Goal: Information Seeking & Learning: Learn about a topic

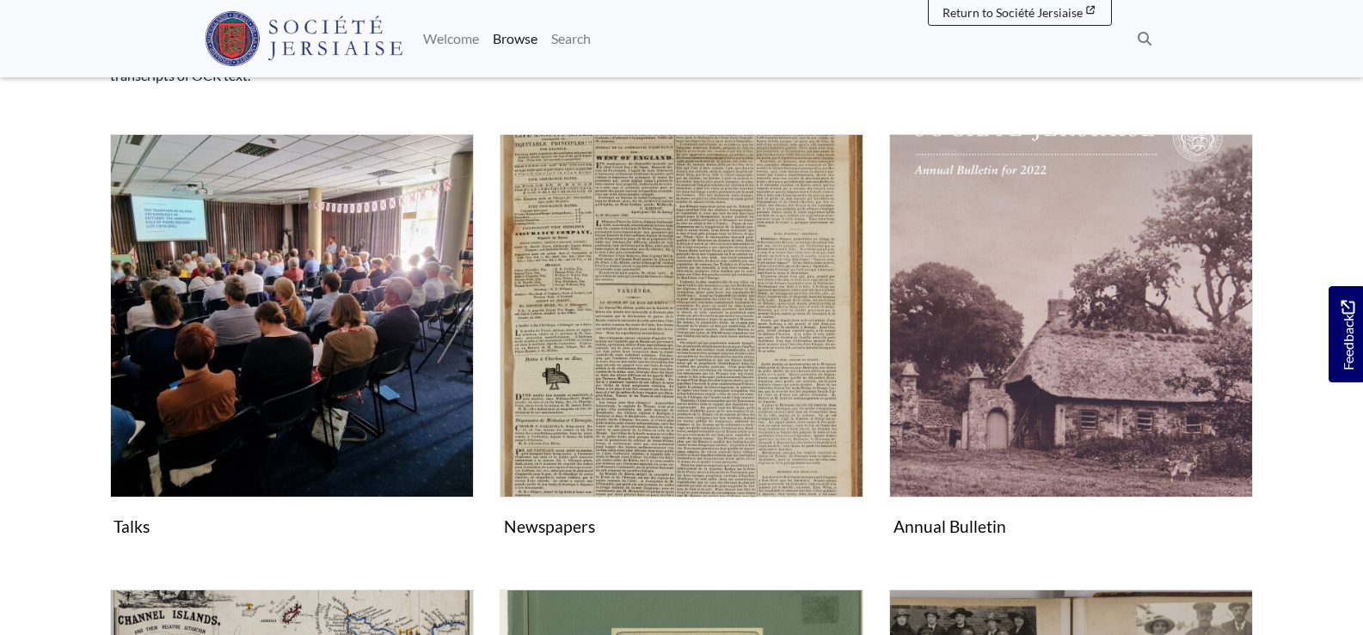
scroll to position [516, 0]
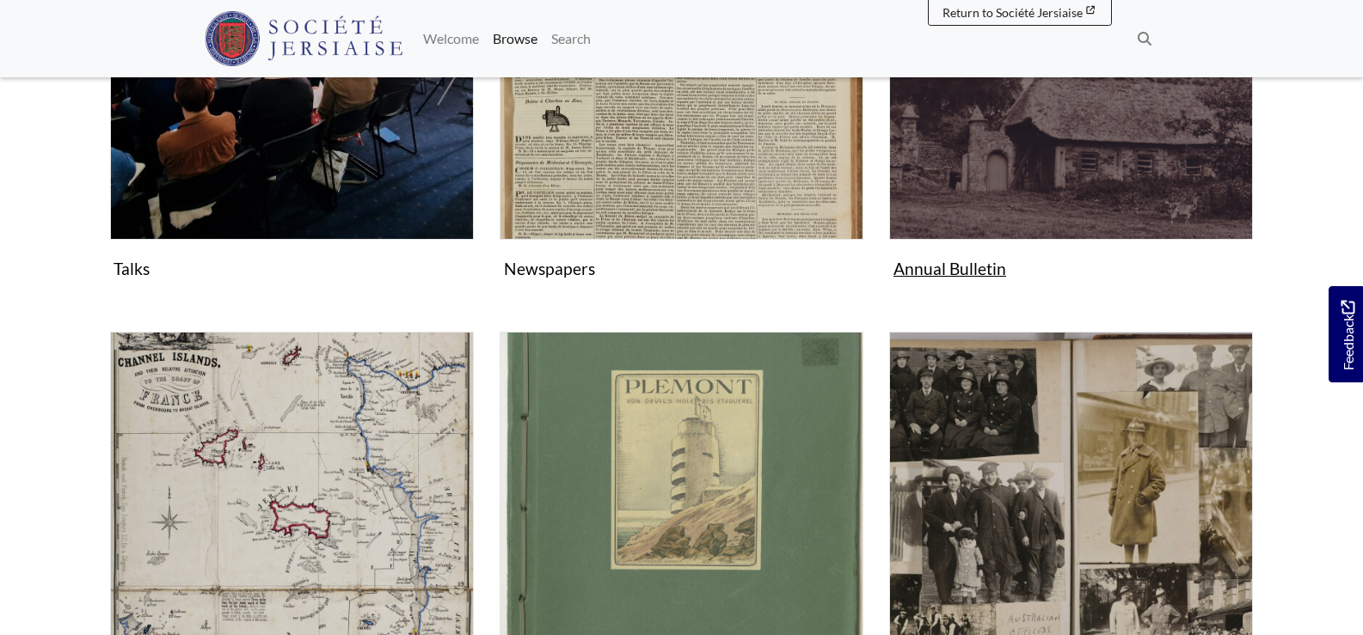
click at [959, 193] on img "Subcollection" at bounding box center [1071, 58] width 364 height 364
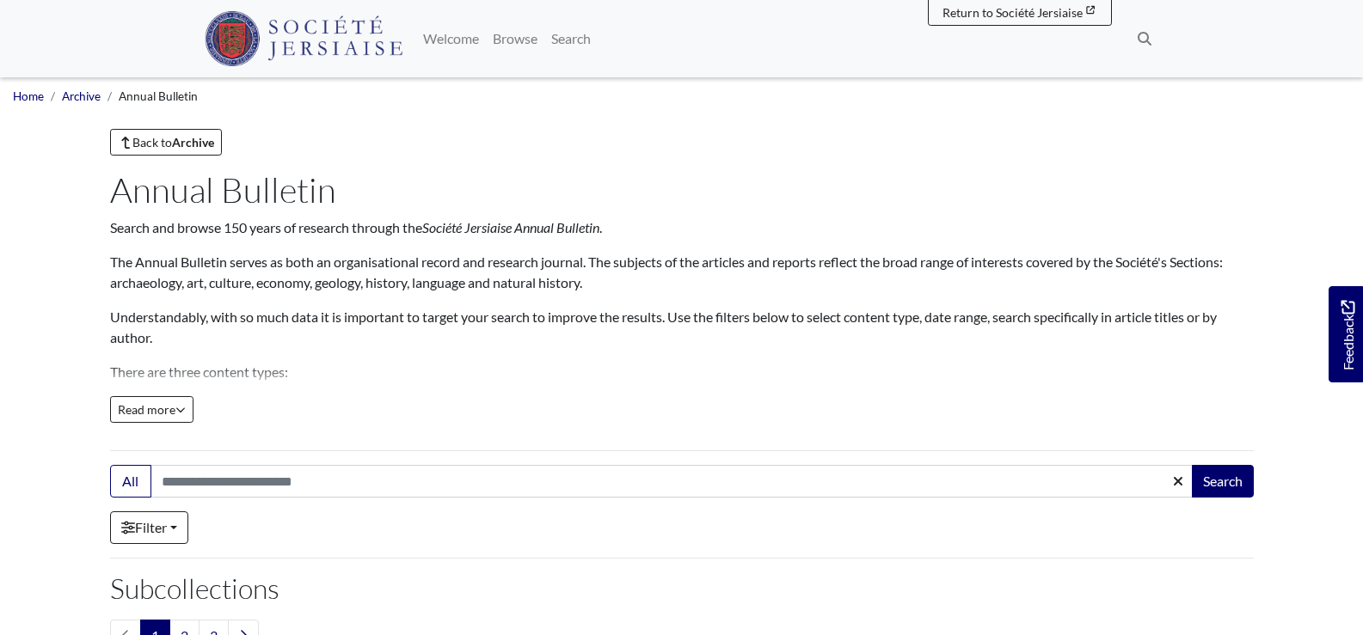
scroll to position [258, 0]
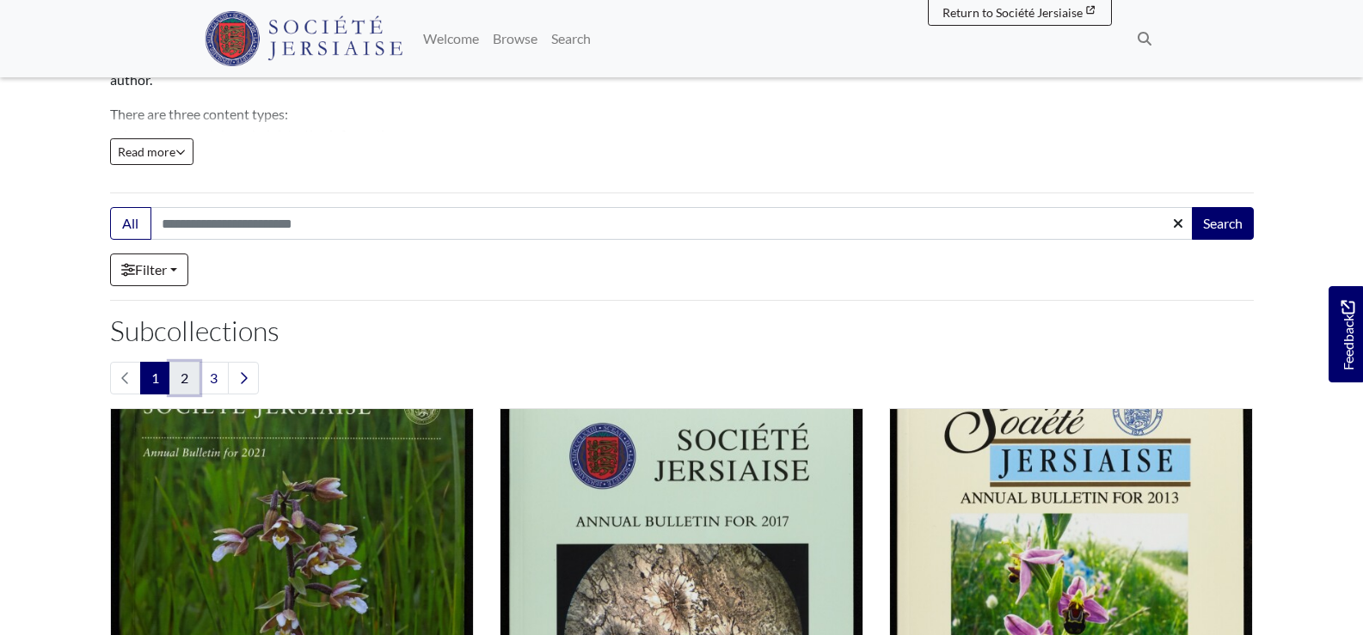
click at [184, 377] on link "2" at bounding box center [184, 378] width 30 height 33
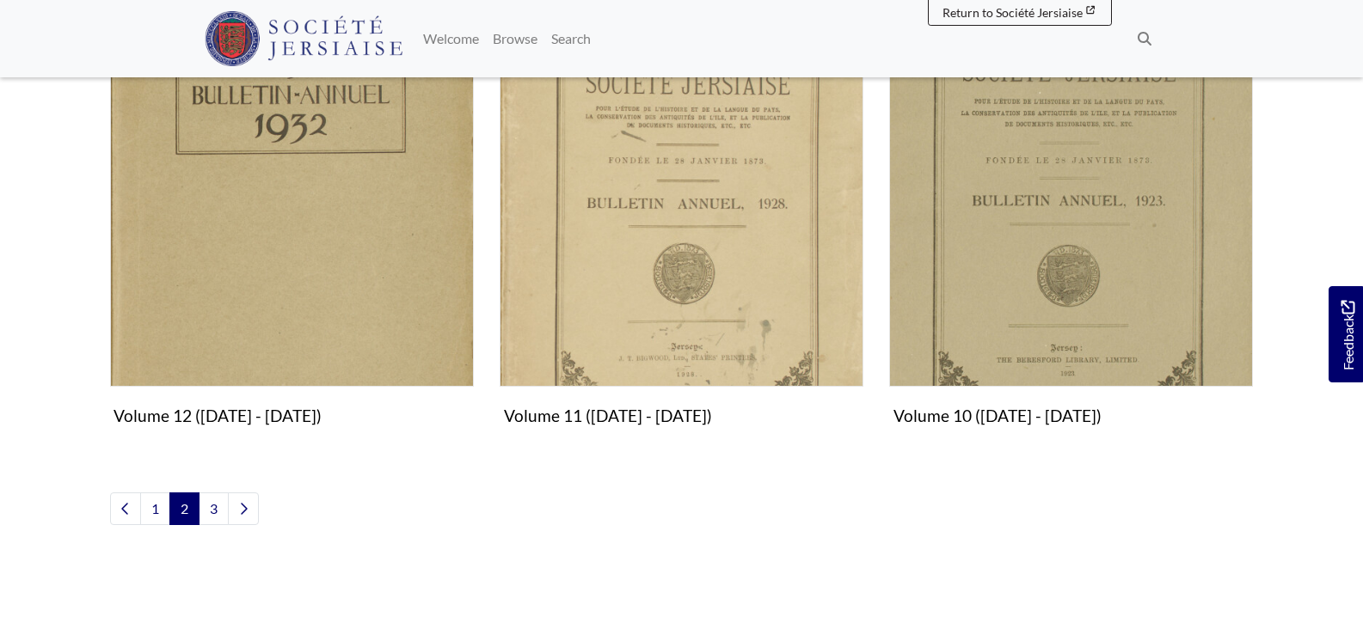
scroll to position [1984, 0]
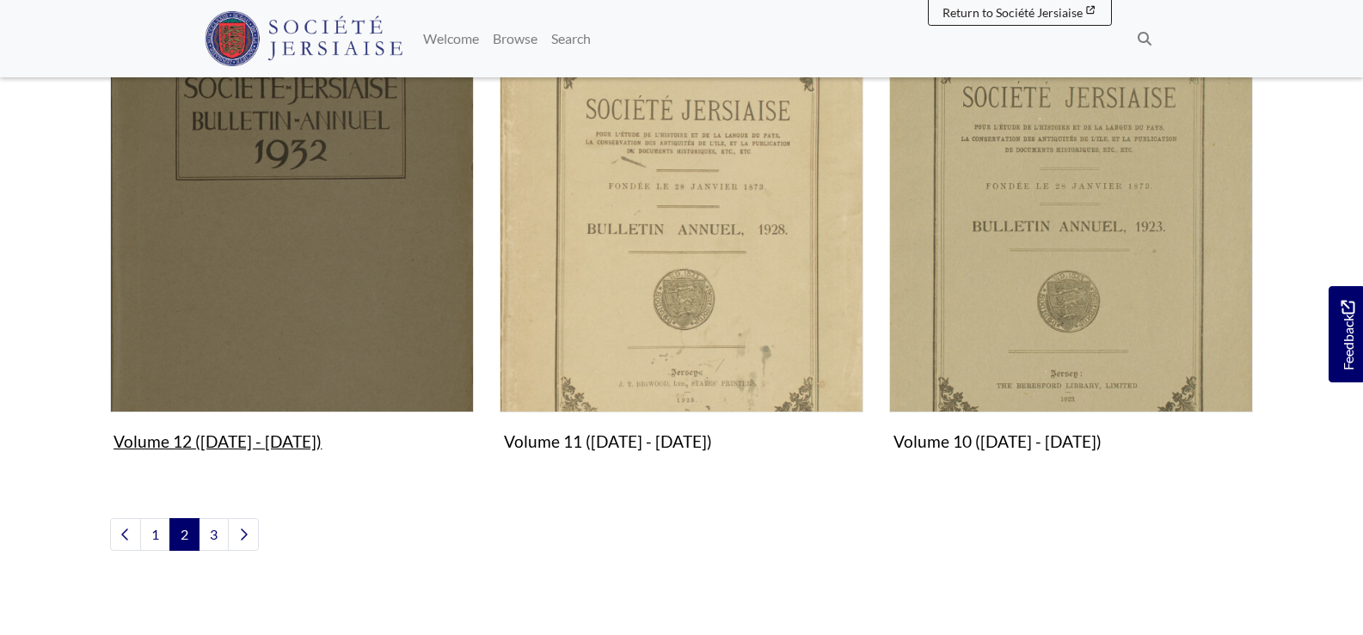
click at [248, 356] on img "Subcollection" at bounding box center [292, 231] width 364 height 364
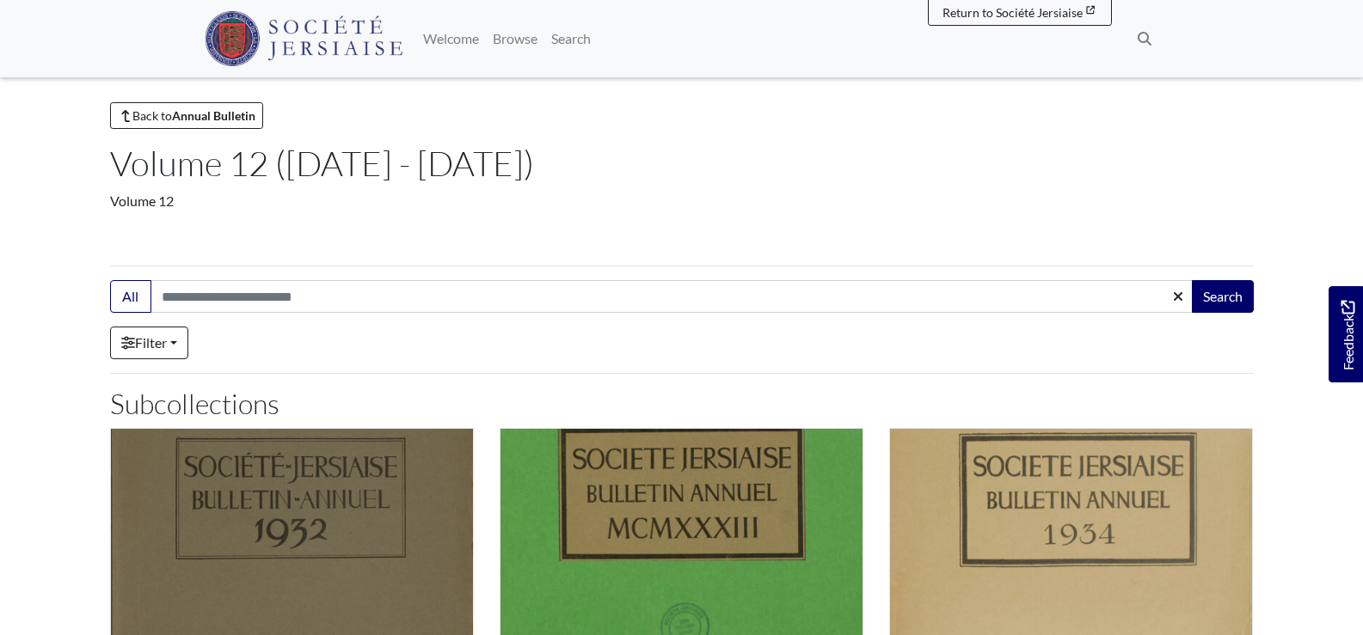
scroll to position [258, 0]
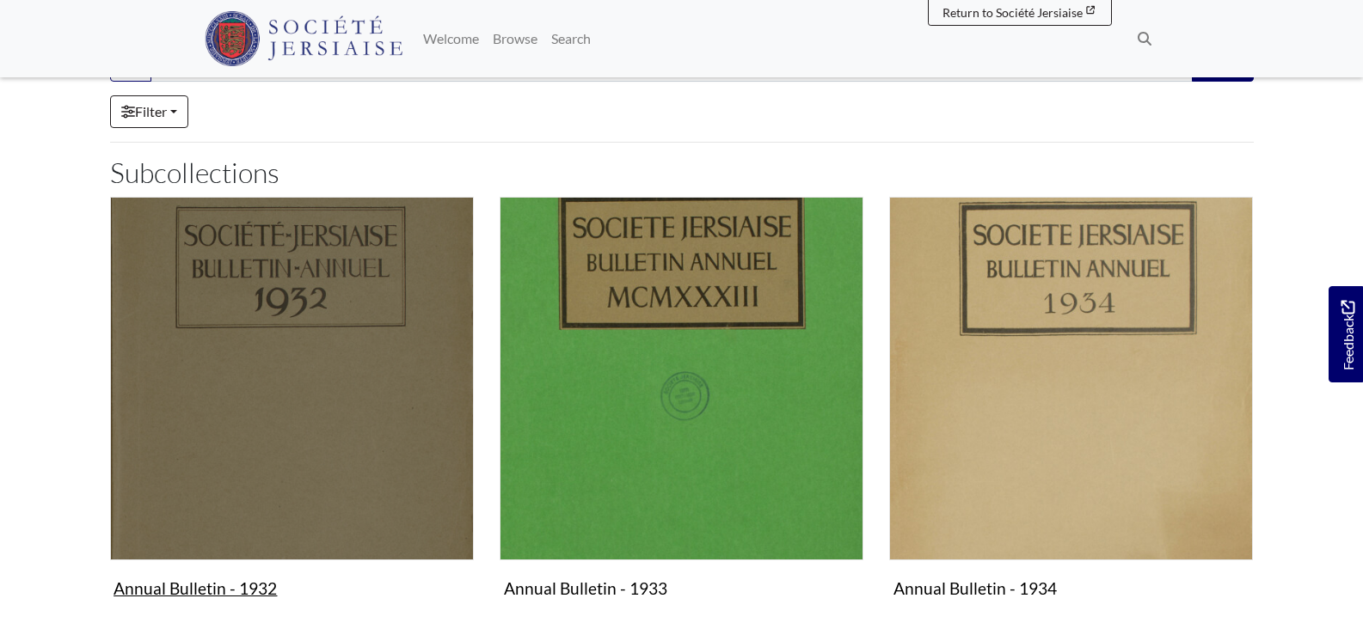
click at [287, 438] on img "Subcollection" at bounding box center [292, 379] width 364 height 364
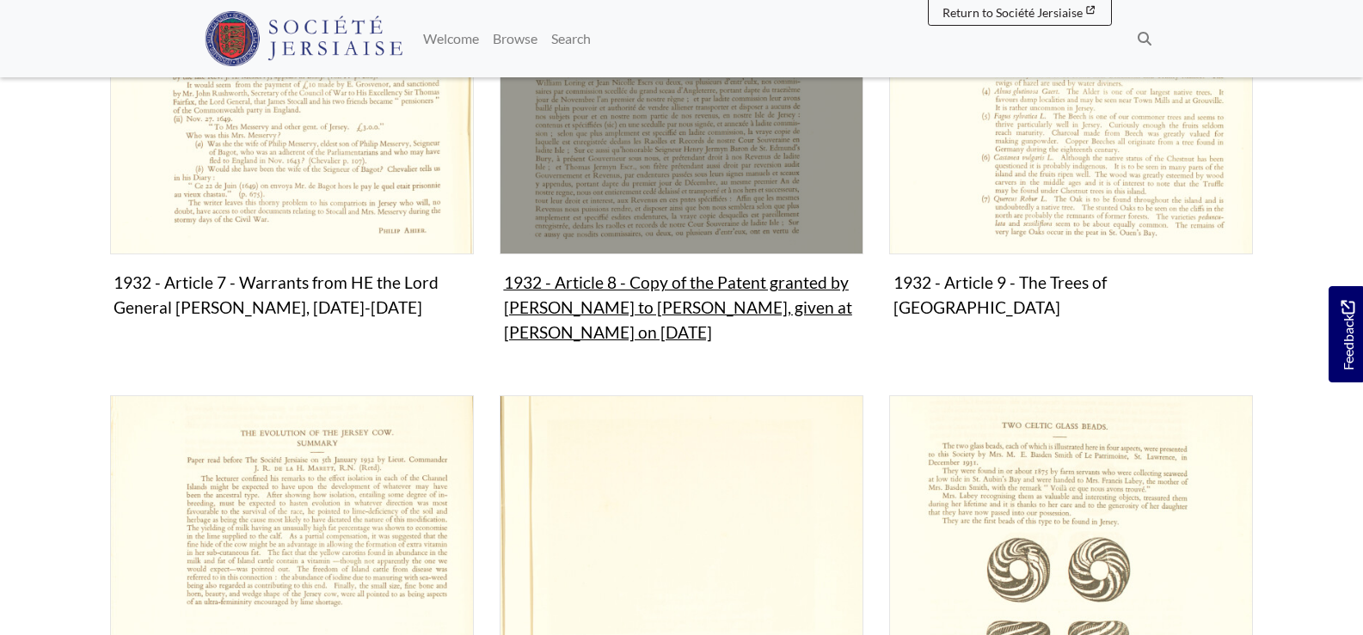
scroll to position [1290, 0]
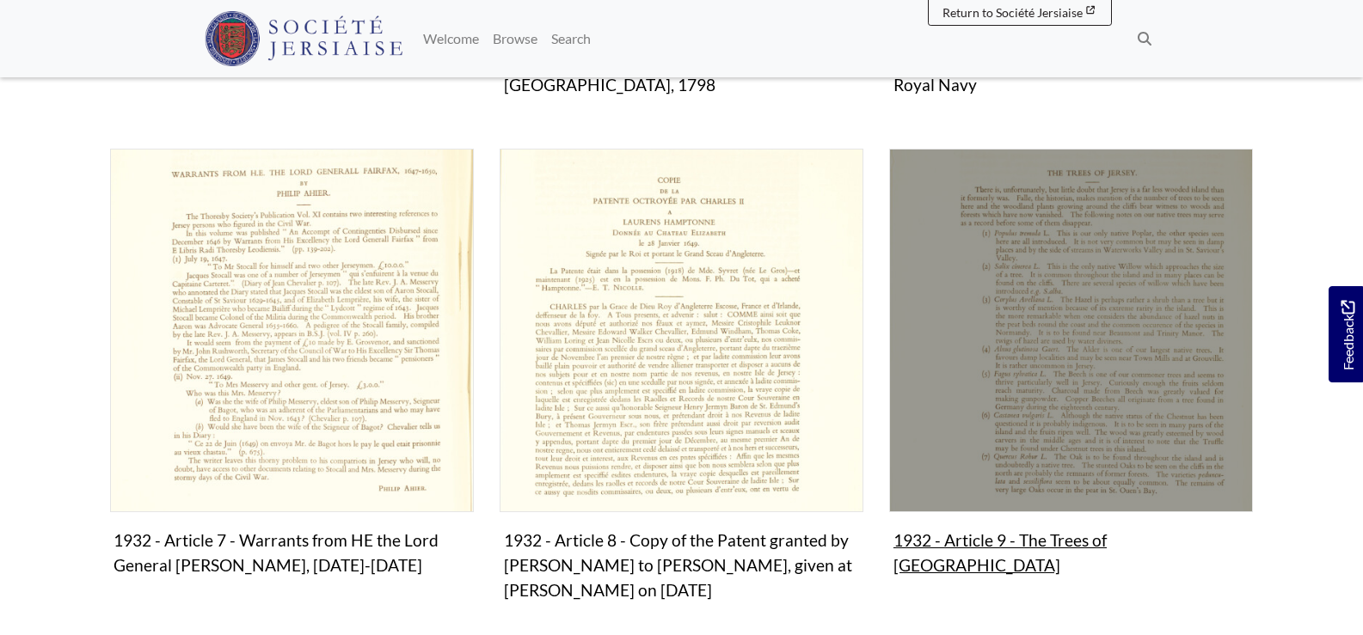
click at [1016, 429] on img "Subcollection" at bounding box center [1071, 331] width 364 height 364
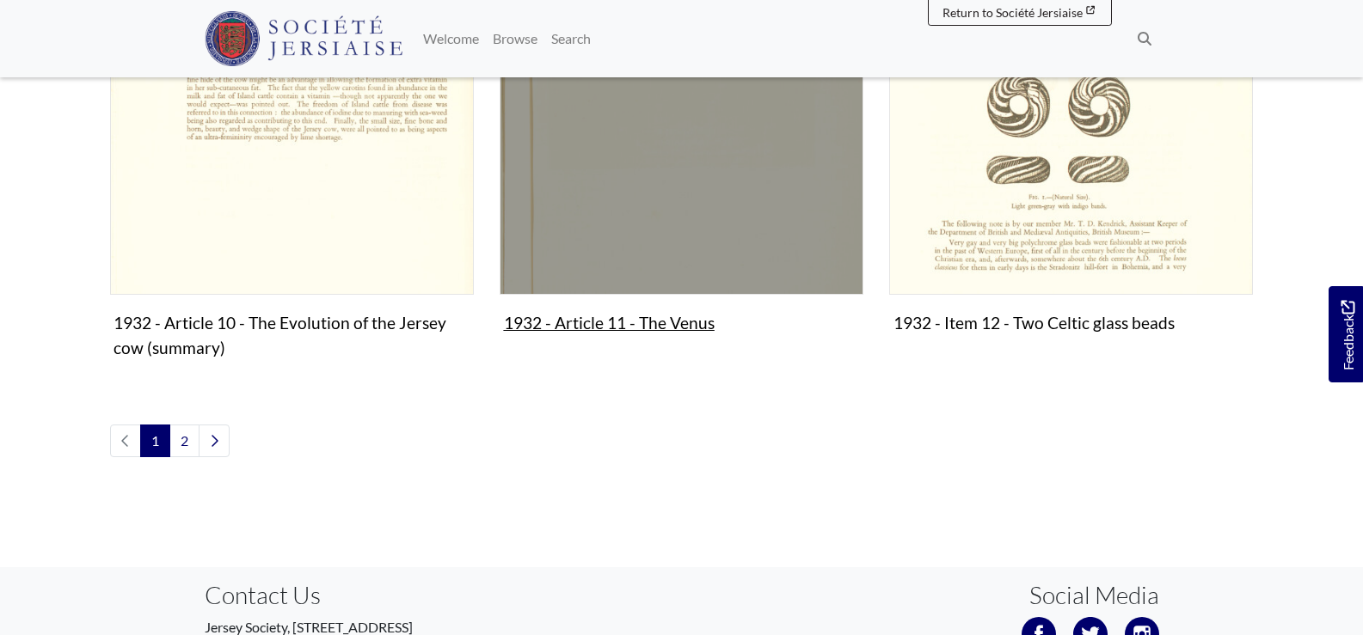
scroll to position [2177, 0]
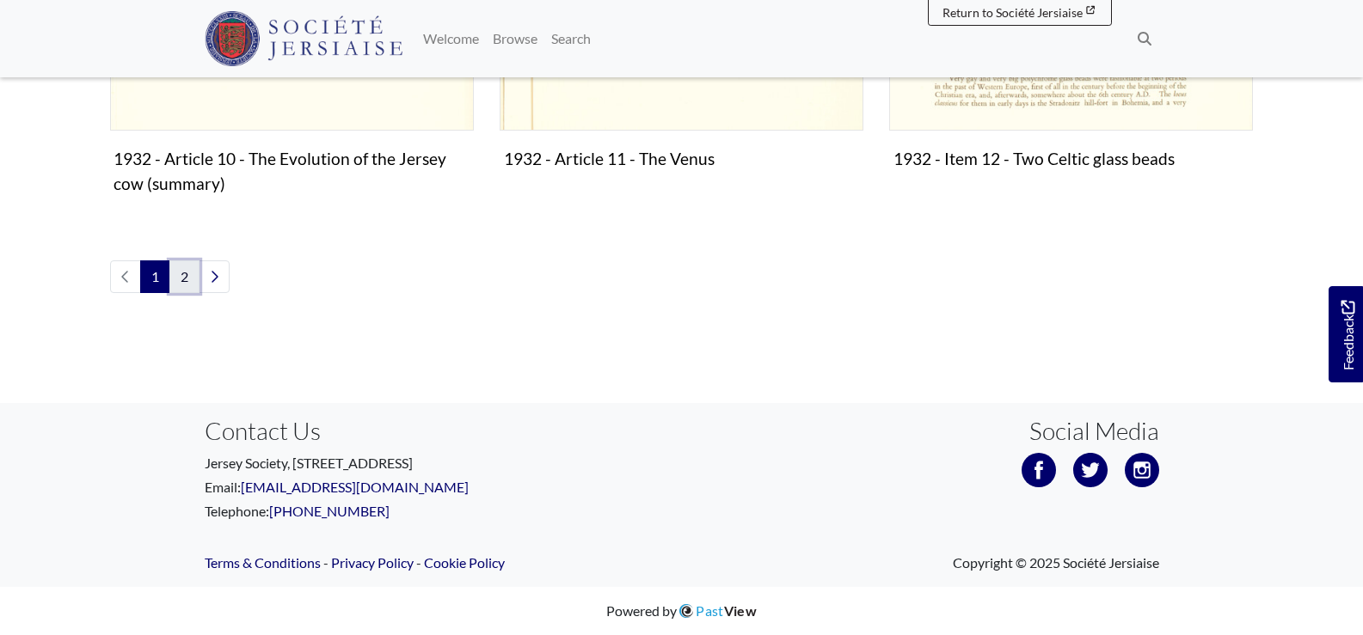
click at [193, 279] on link "2" at bounding box center [184, 276] width 30 height 33
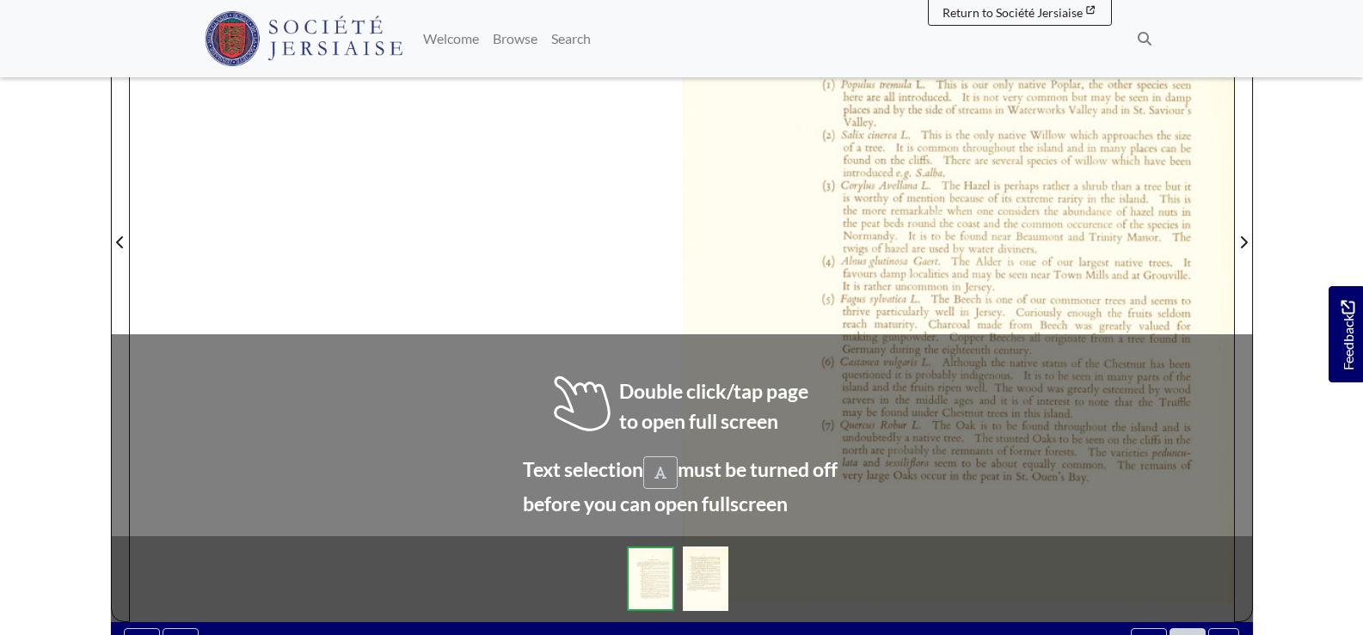
scroll to position [516, 0]
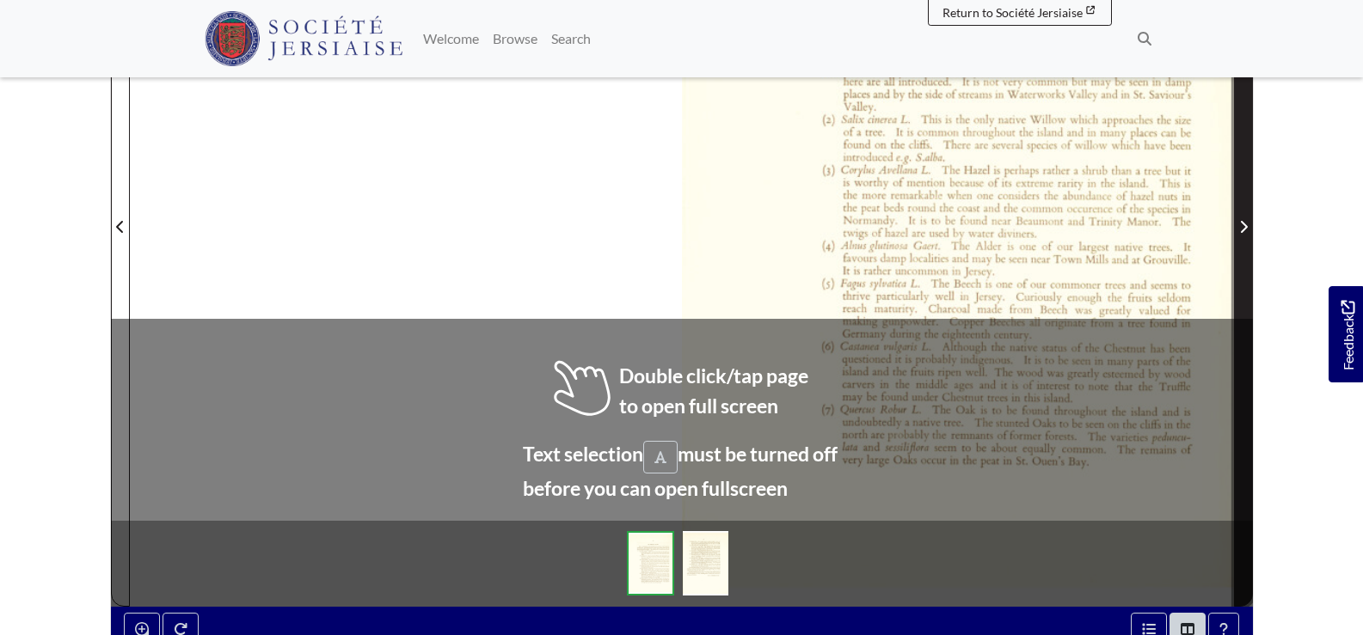
click at [1241, 220] on icon "Next Page" at bounding box center [1243, 227] width 9 height 14
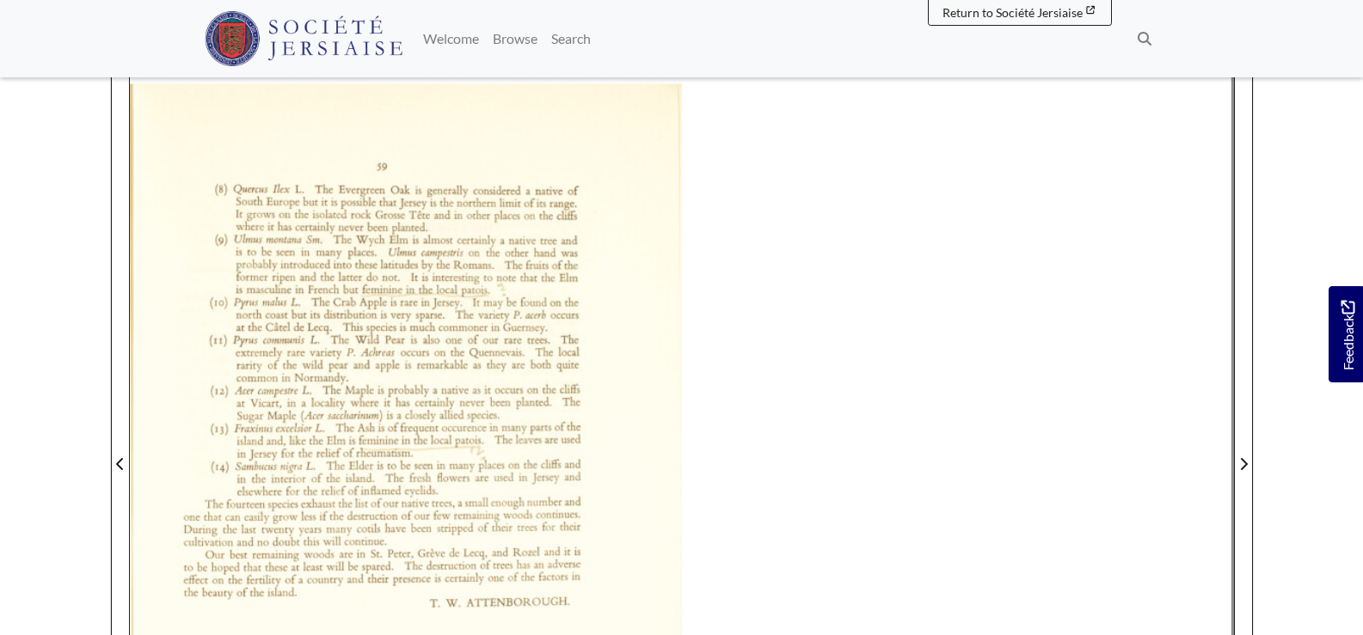
scroll to position [258, 0]
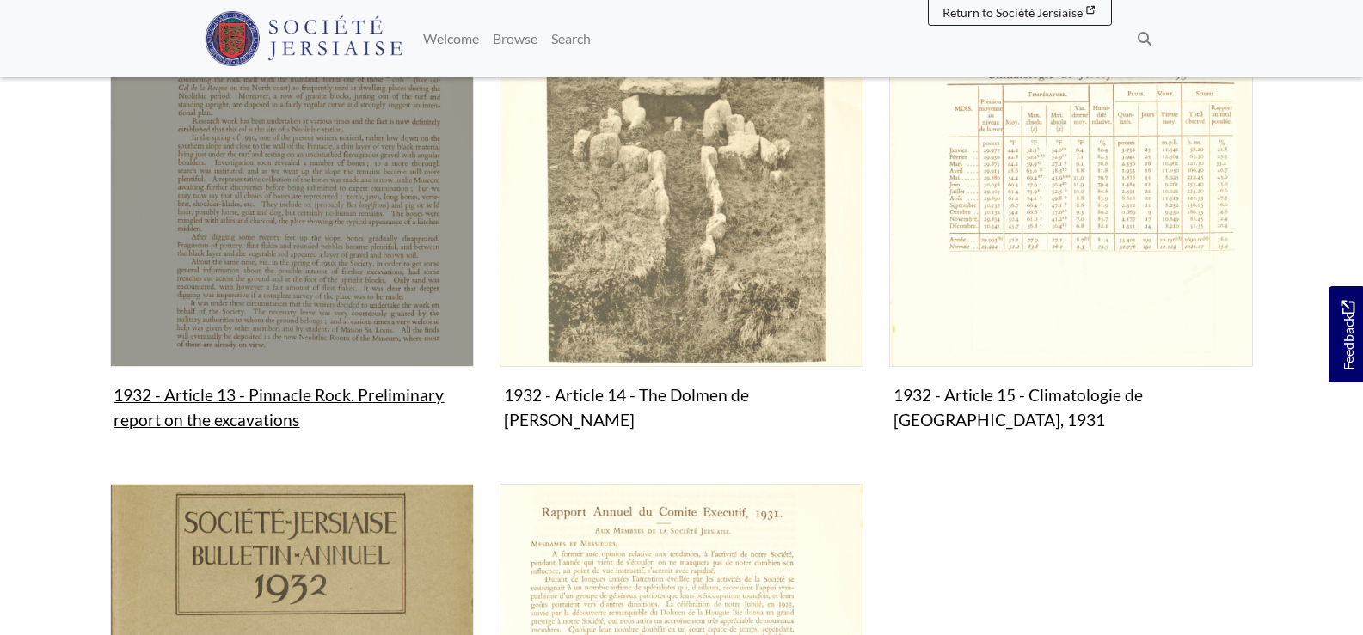
scroll to position [516, 0]
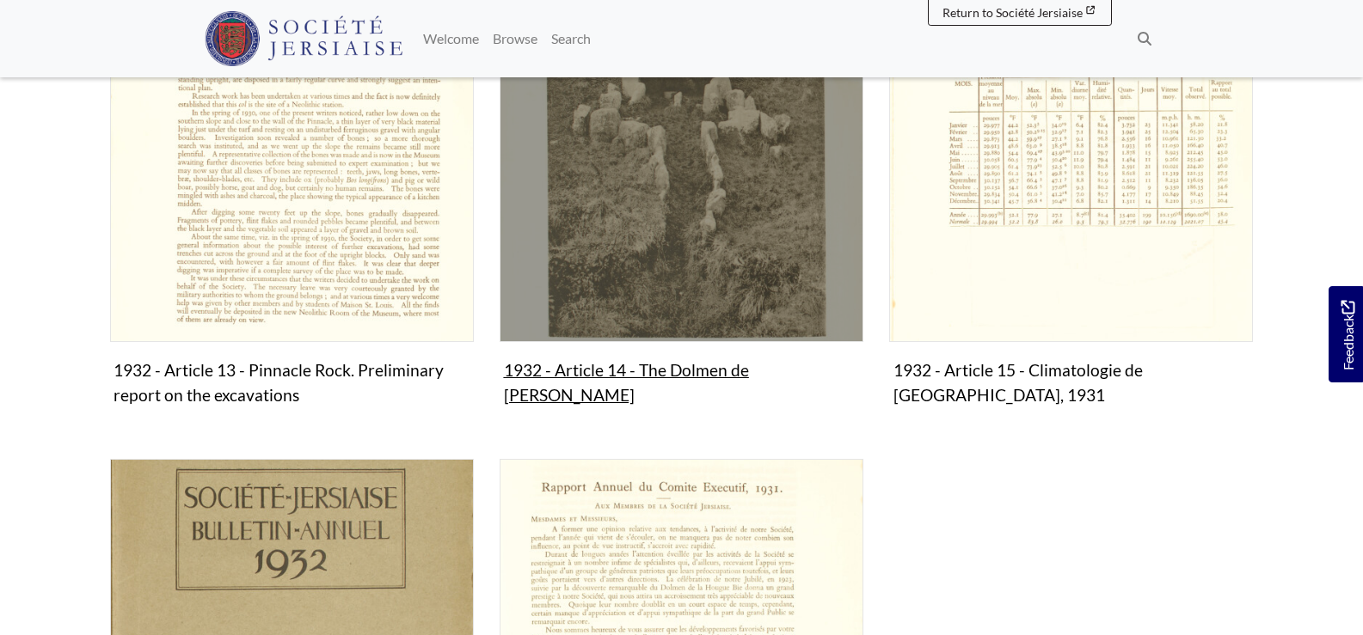
click at [654, 228] on img "Subcollection" at bounding box center [681, 161] width 364 height 364
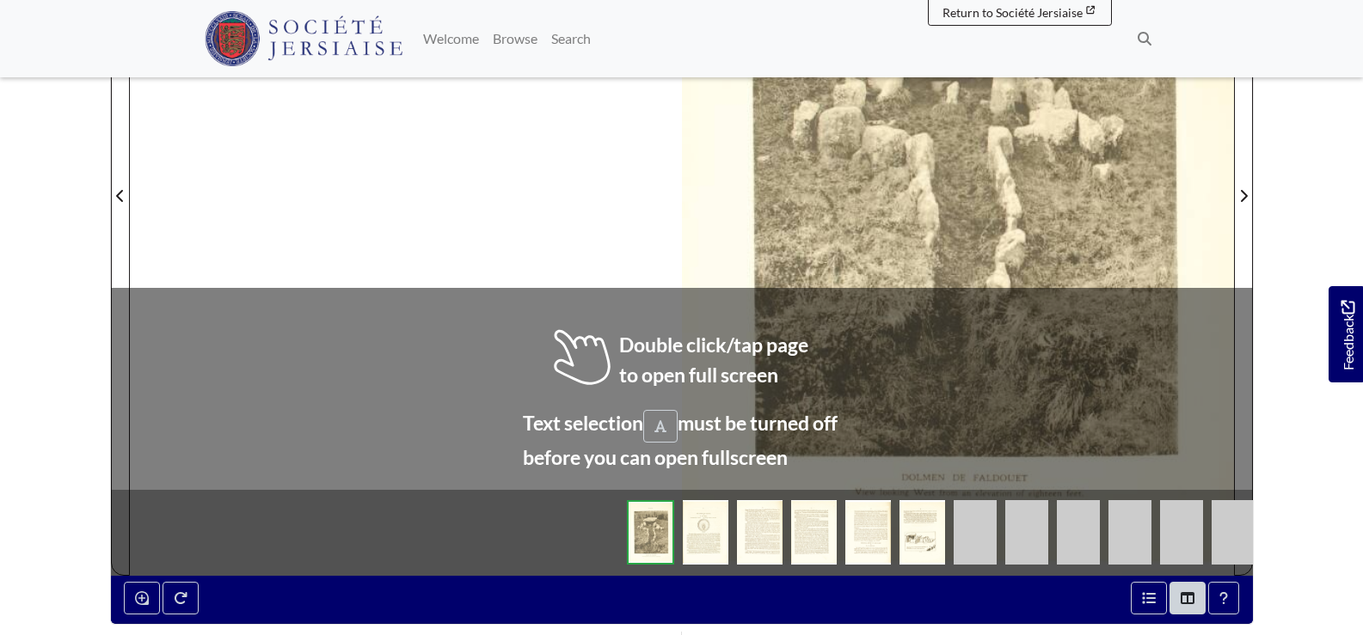
scroll to position [774, 0]
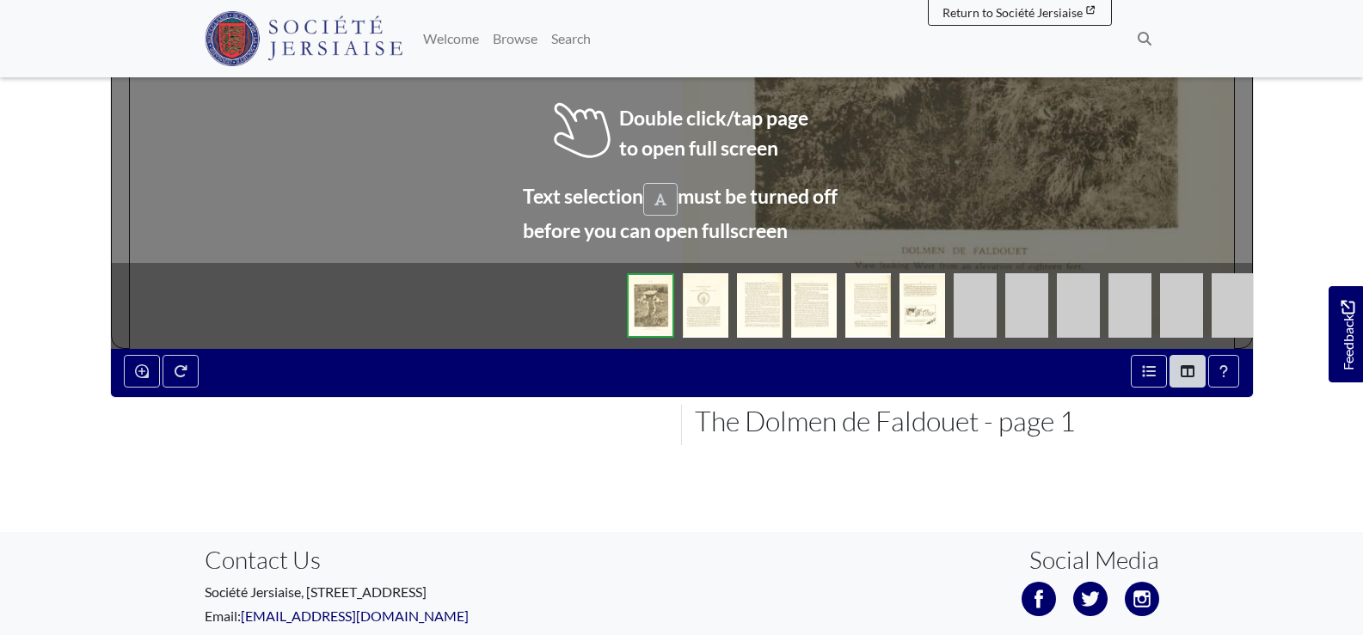
click at [708, 306] on img at bounding box center [706, 305] width 46 height 64
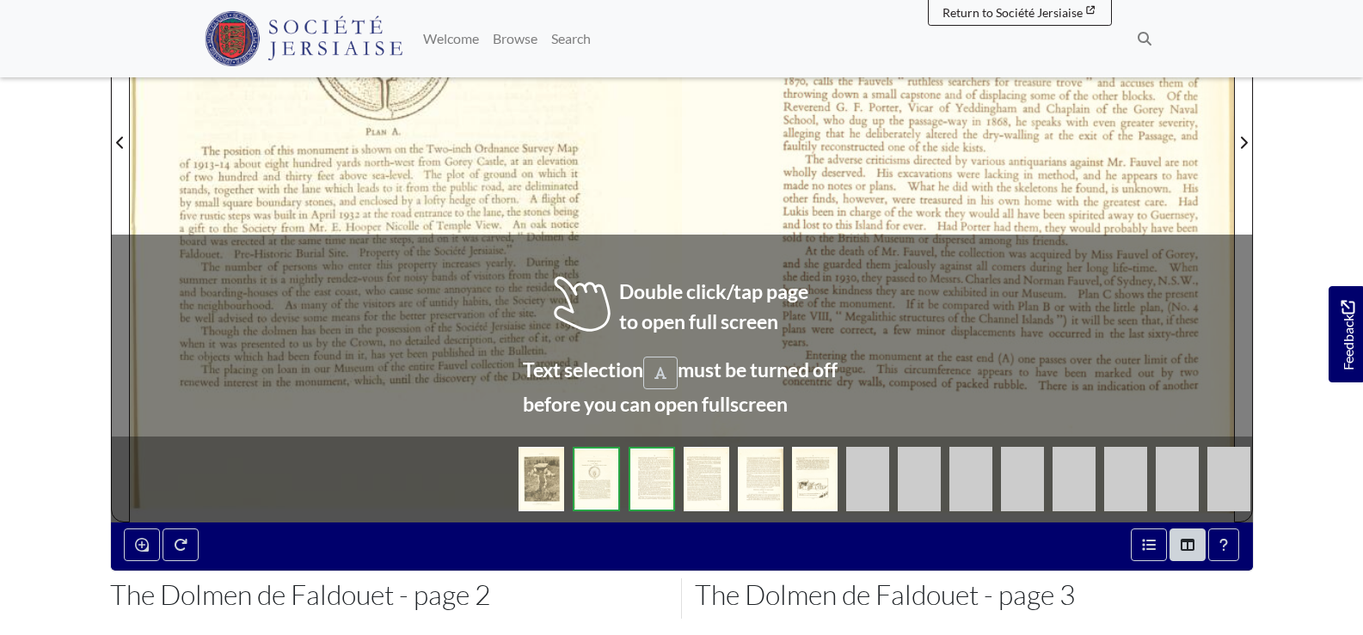
scroll to position [516, 0]
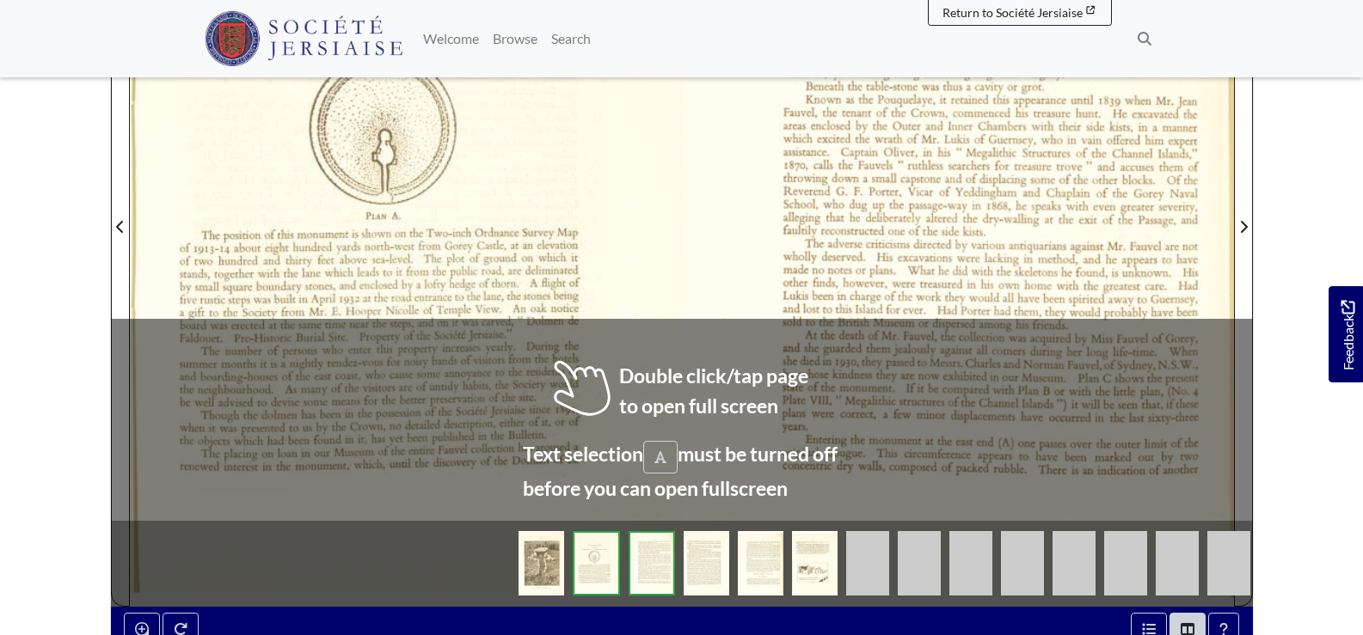
click at [641, 234] on div at bounding box center [406, 216] width 552 height 781
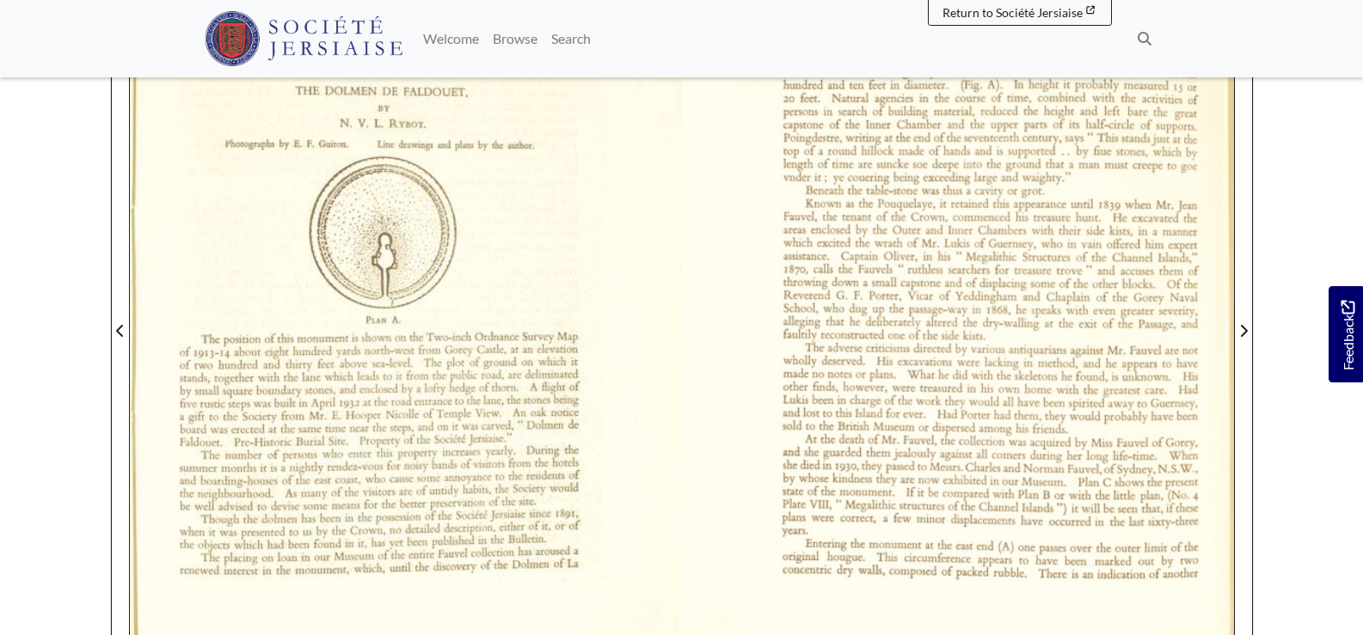
scroll to position [387, 0]
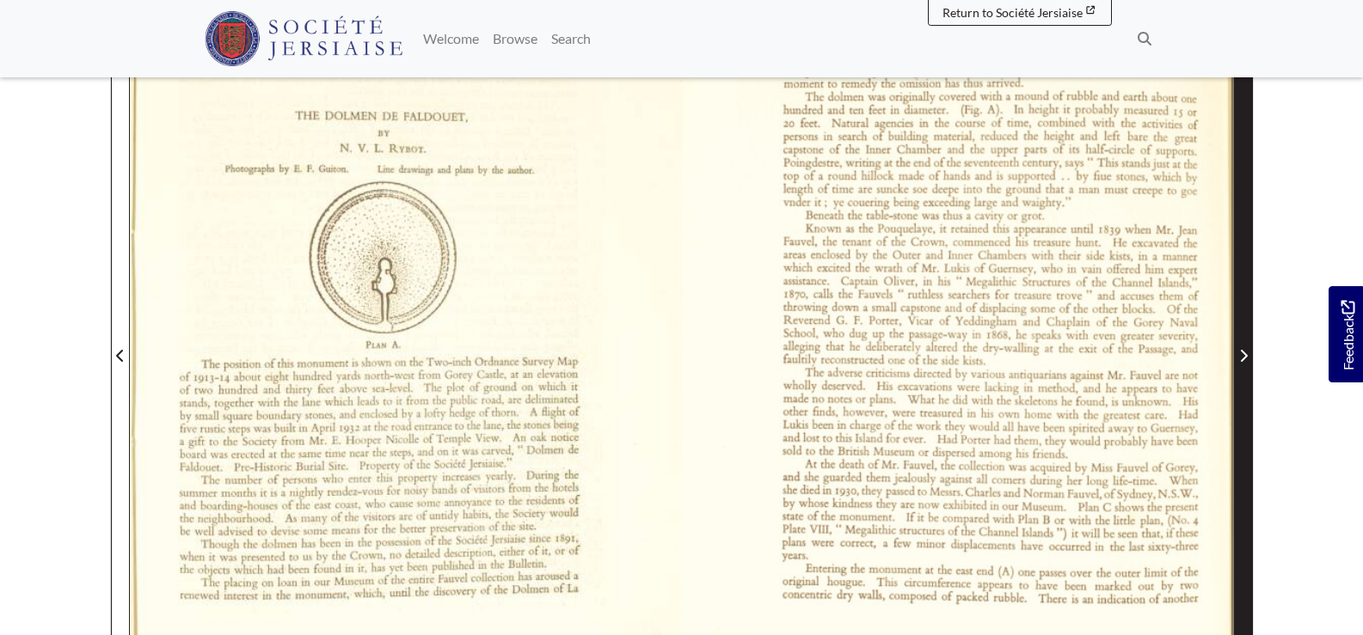
click at [1248, 360] on span "Next Page" at bounding box center [1243, 356] width 17 height 21
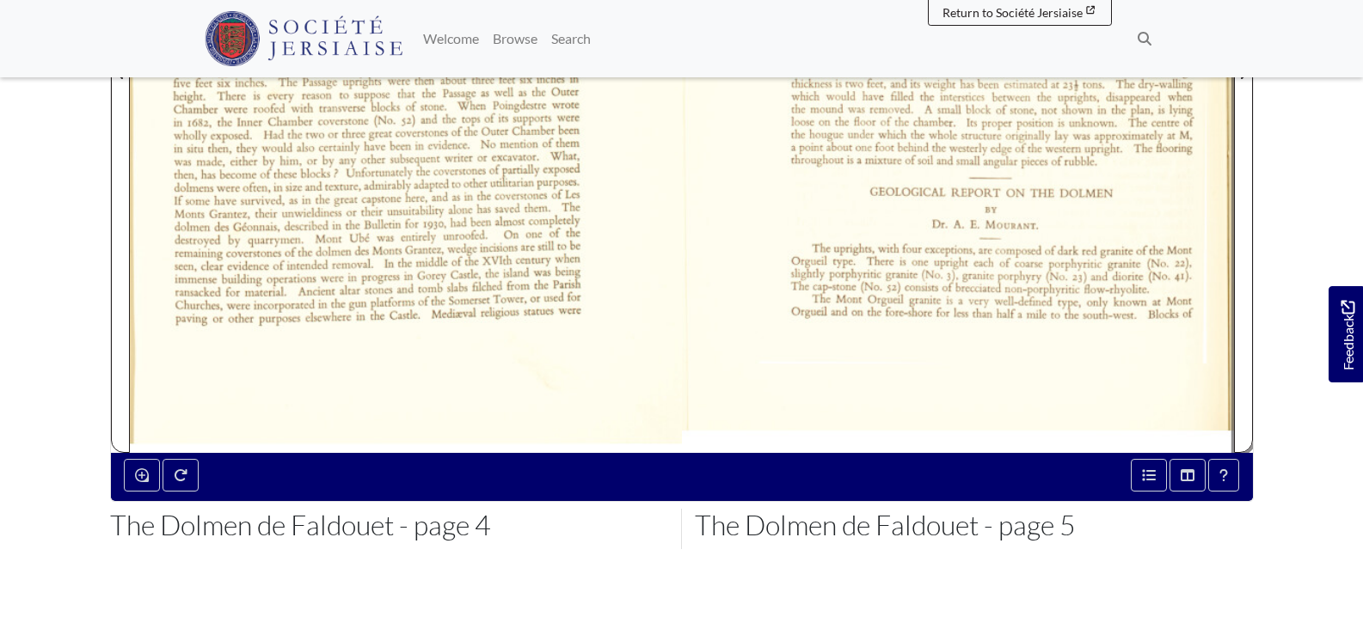
scroll to position [645, 0]
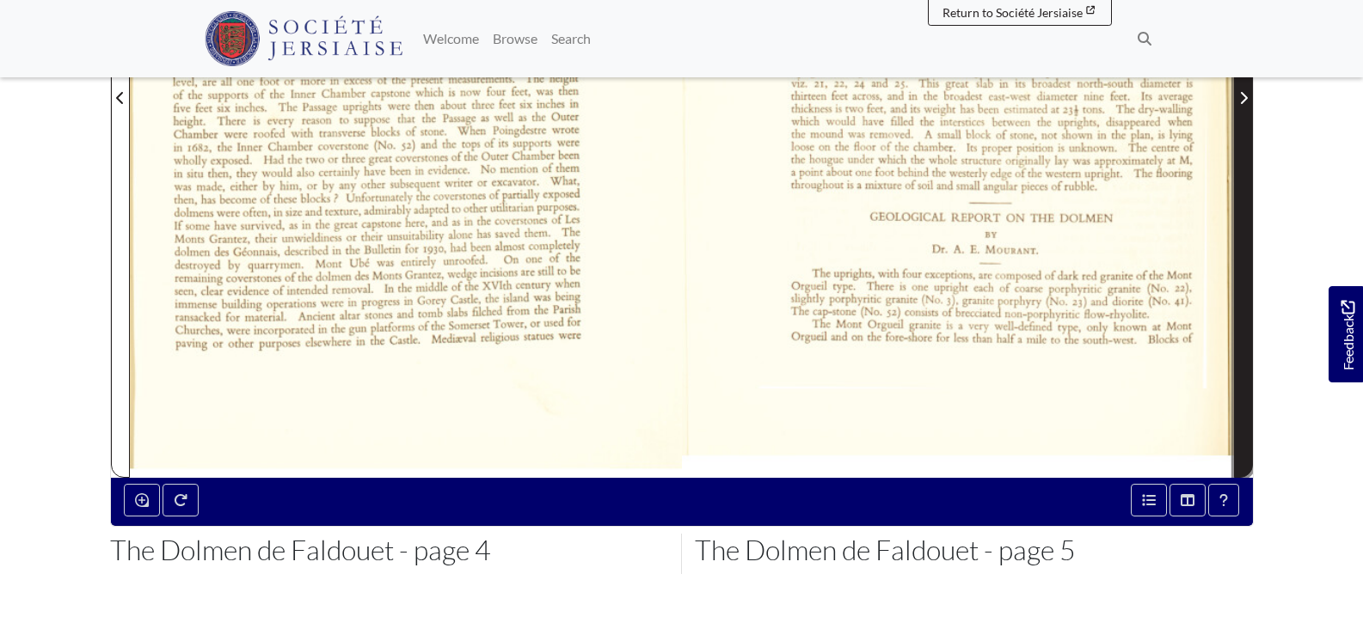
click at [1243, 99] on icon "Next Page" at bounding box center [1243, 98] width 9 height 14
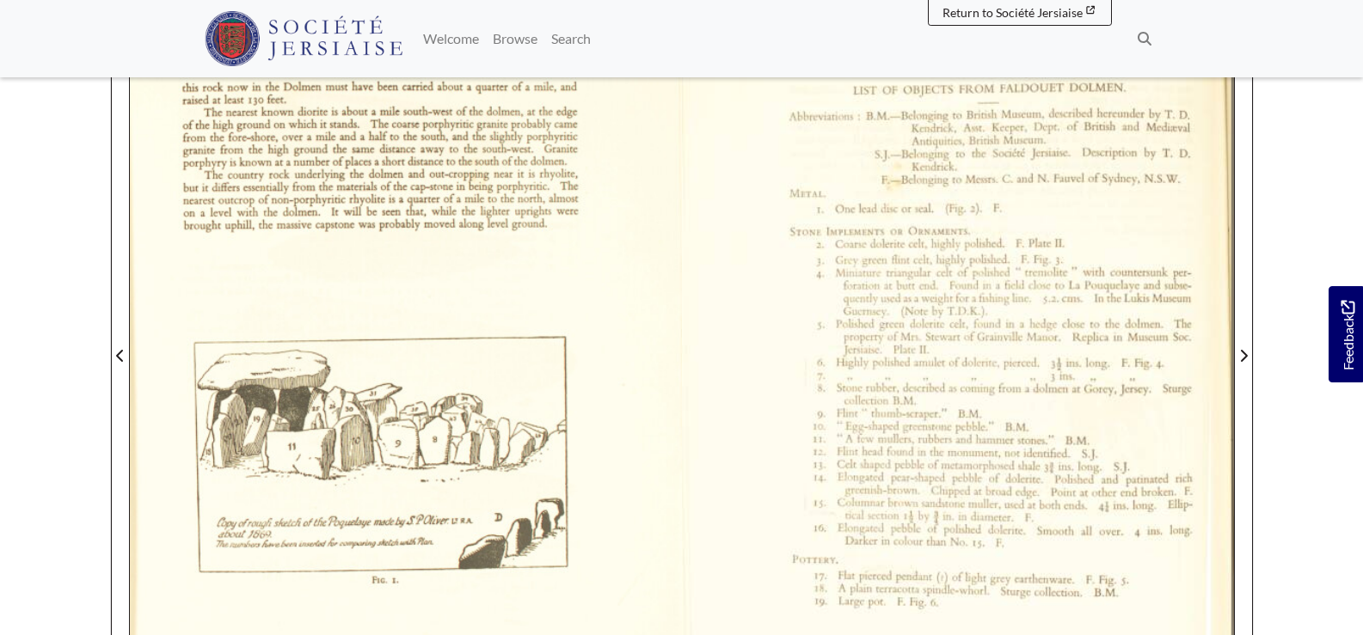
scroll to position [129, 0]
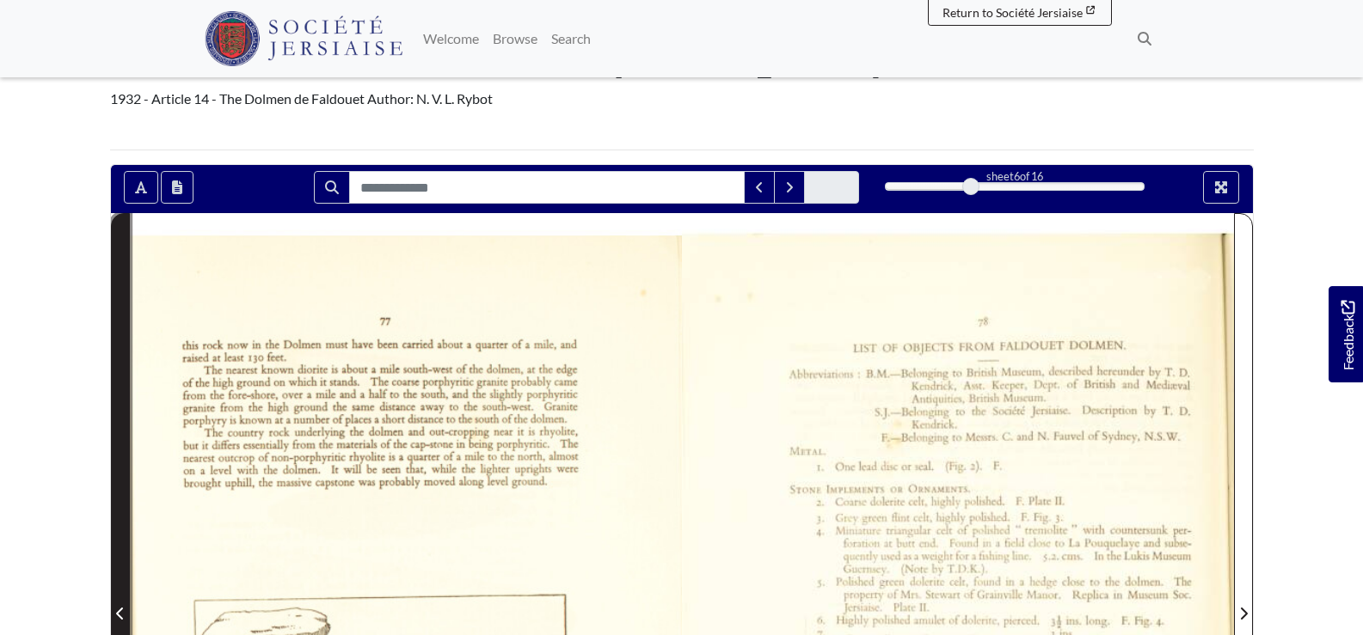
click at [116, 618] on icon "Previous Page" at bounding box center [120, 614] width 9 height 14
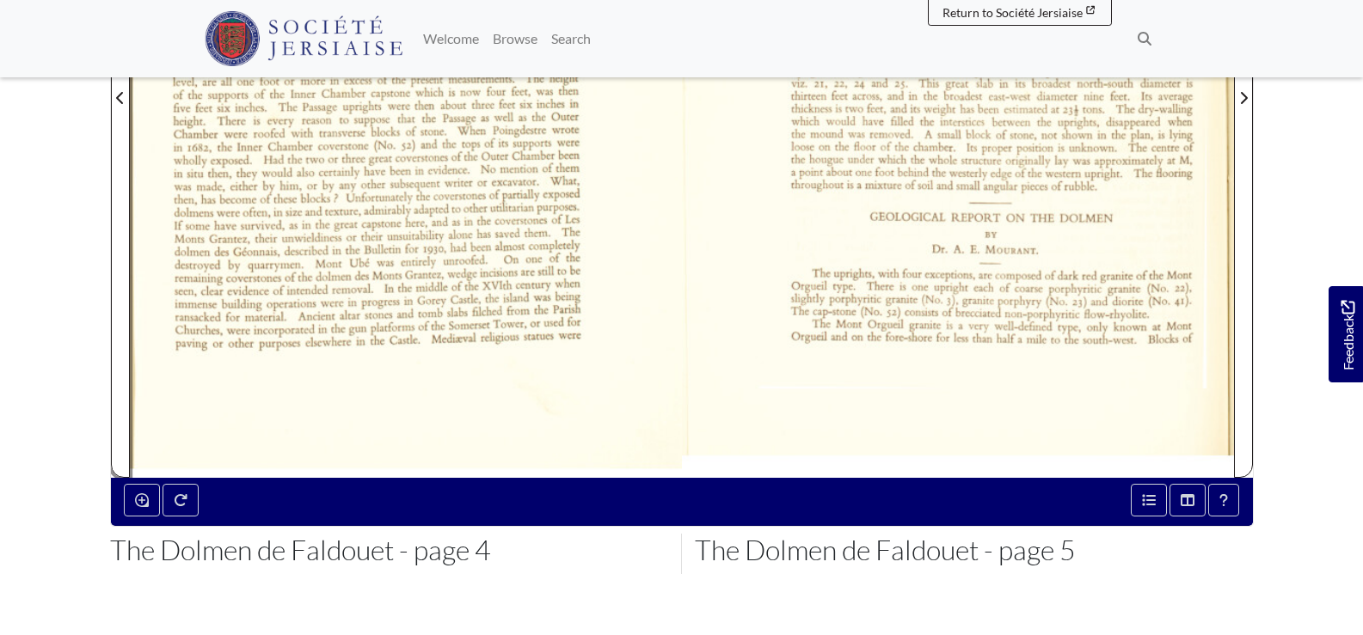
scroll to position [387, 0]
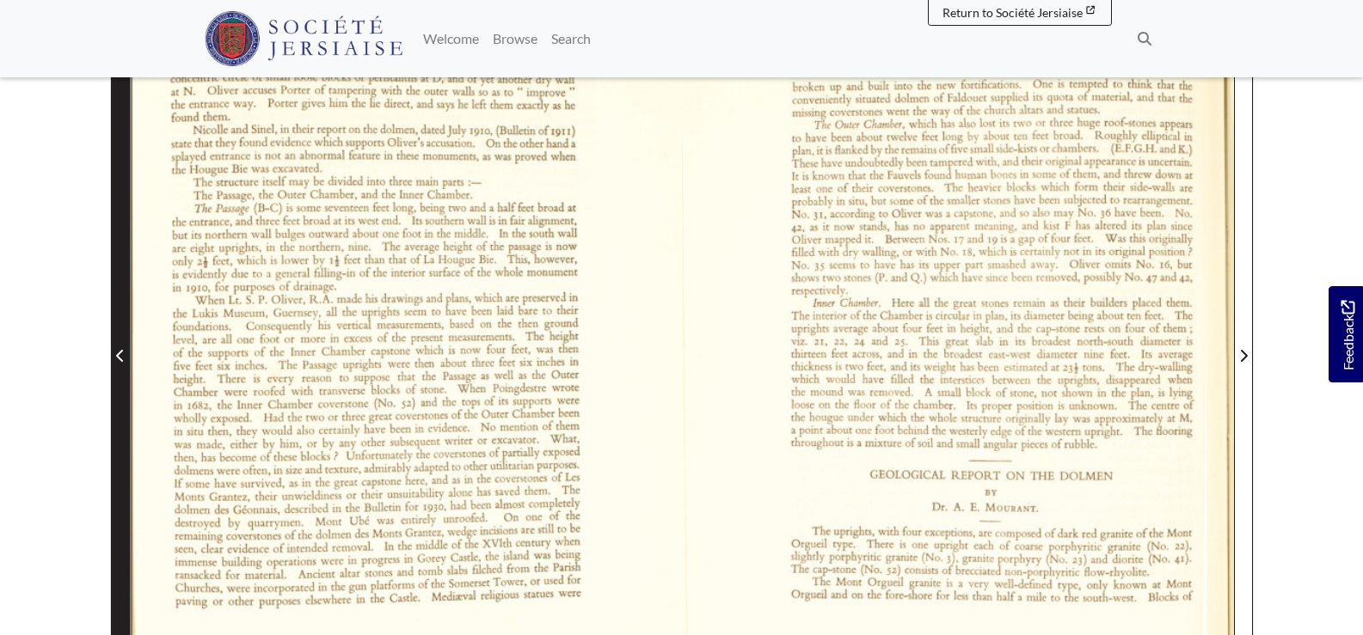
click at [120, 362] on icon "Previous Page" at bounding box center [120, 356] width 9 height 14
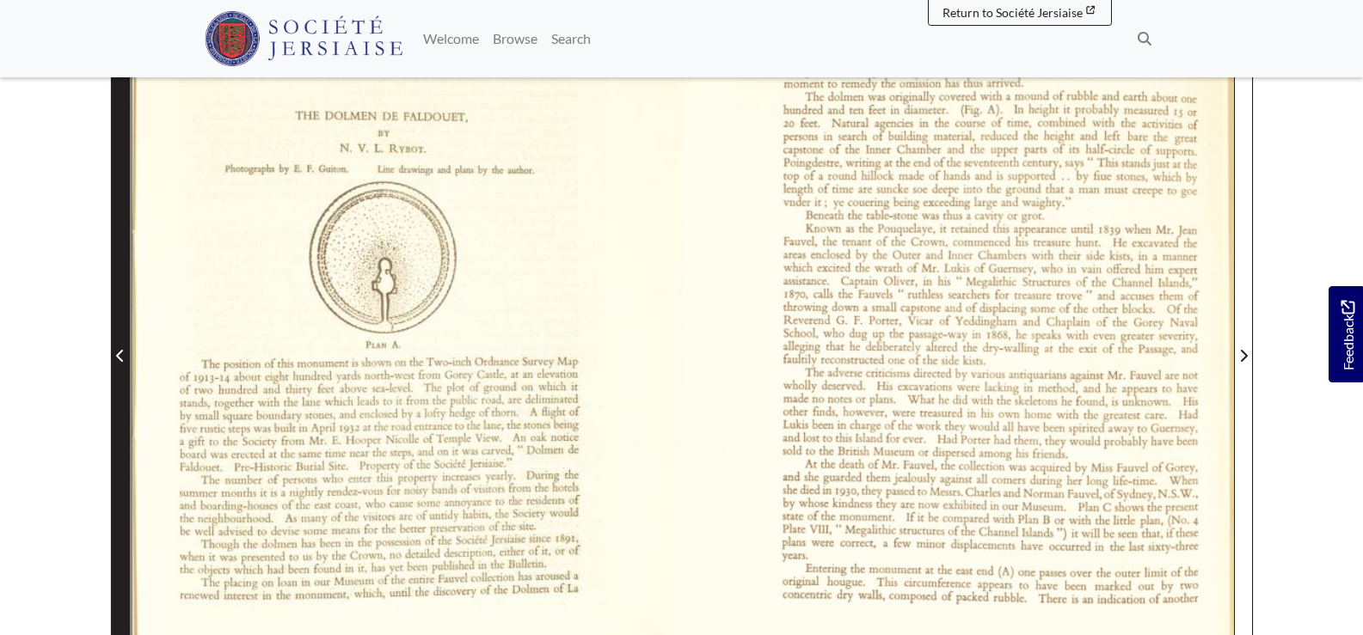
click at [120, 361] on icon "Previous Page" at bounding box center [119, 356] width 7 height 12
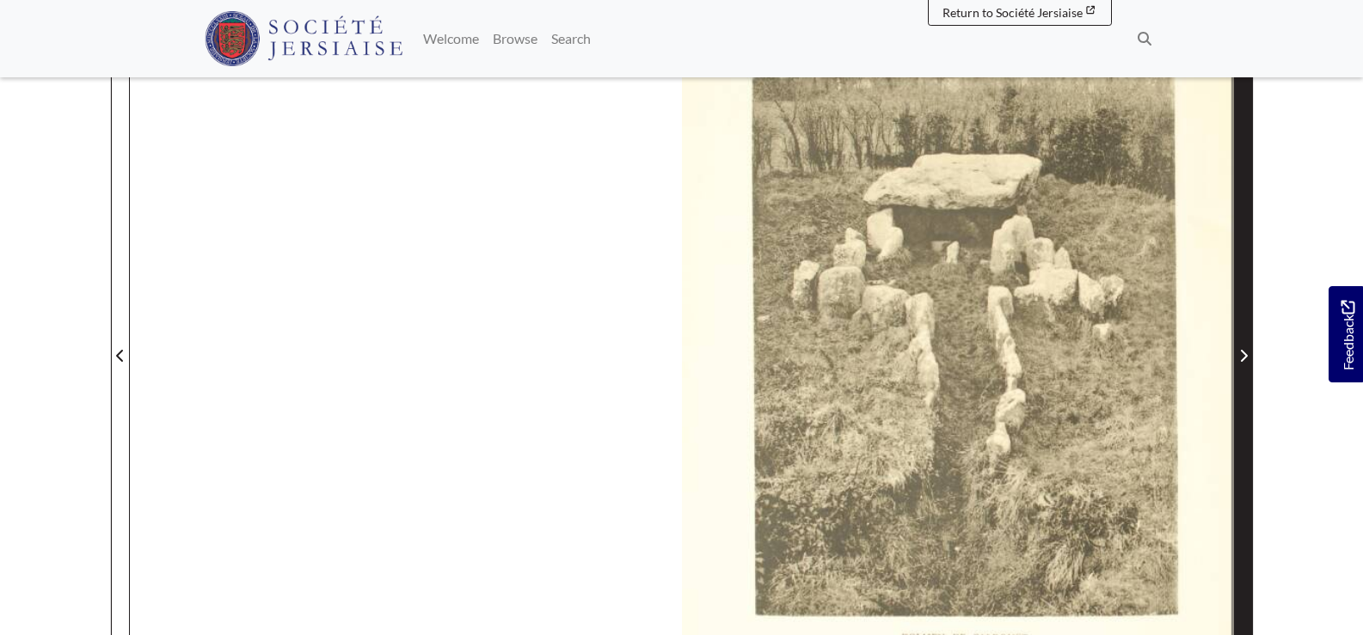
click at [1246, 358] on icon "Next Page" at bounding box center [1243, 356] width 7 height 12
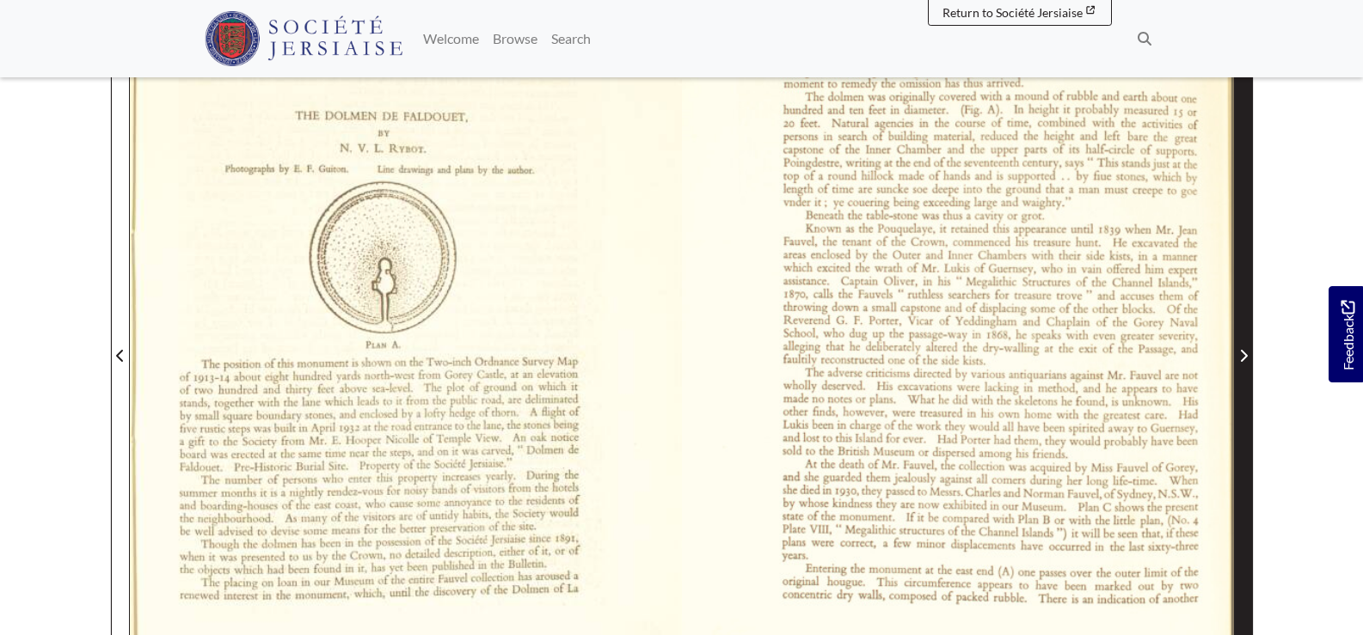
click at [1246, 358] on icon "Next Page" at bounding box center [1243, 356] width 7 height 12
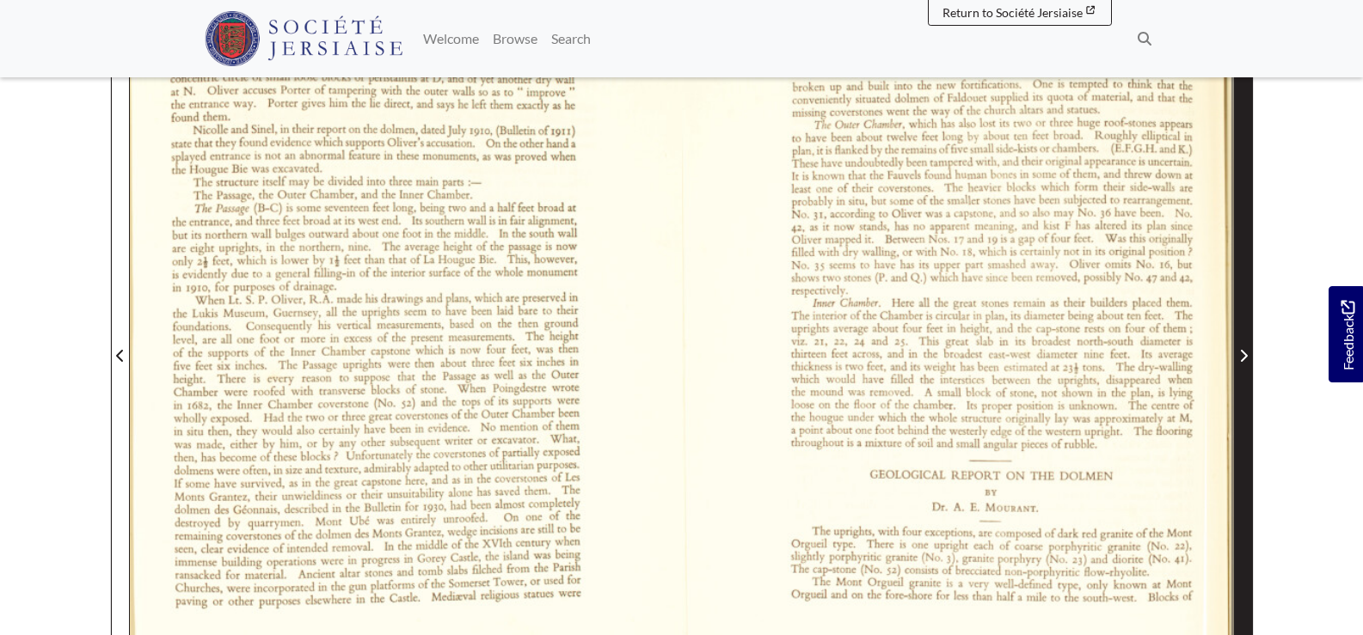
click at [1246, 358] on icon "Next Page" at bounding box center [1243, 356] width 7 height 12
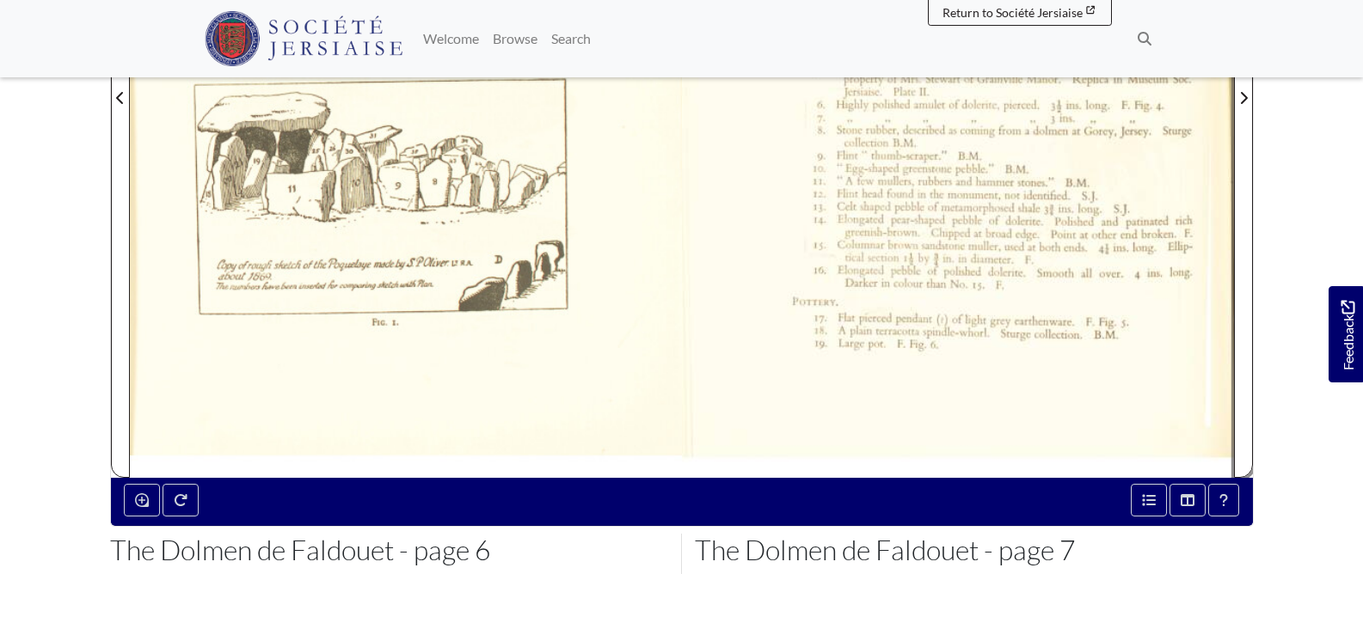
scroll to position [387, 0]
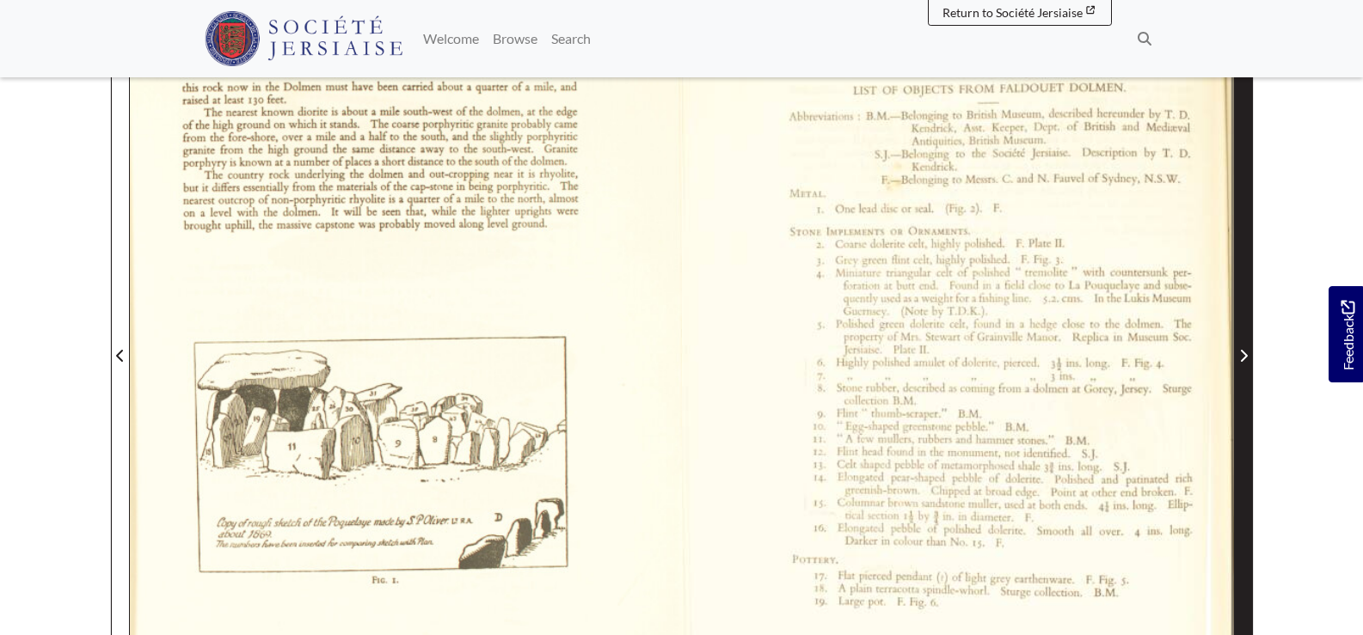
click at [1243, 353] on icon "Next Page" at bounding box center [1243, 356] width 7 height 12
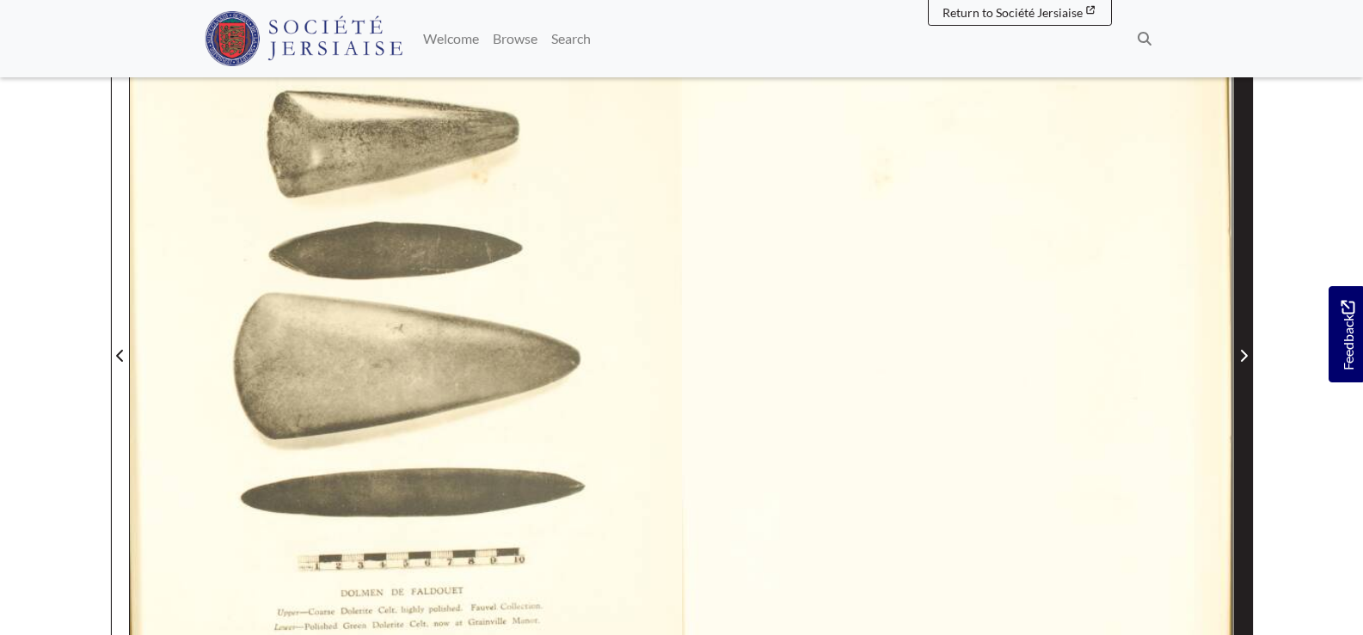
click at [1243, 353] on icon "Next Page" at bounding box center [1243, 356] width 7 height 12
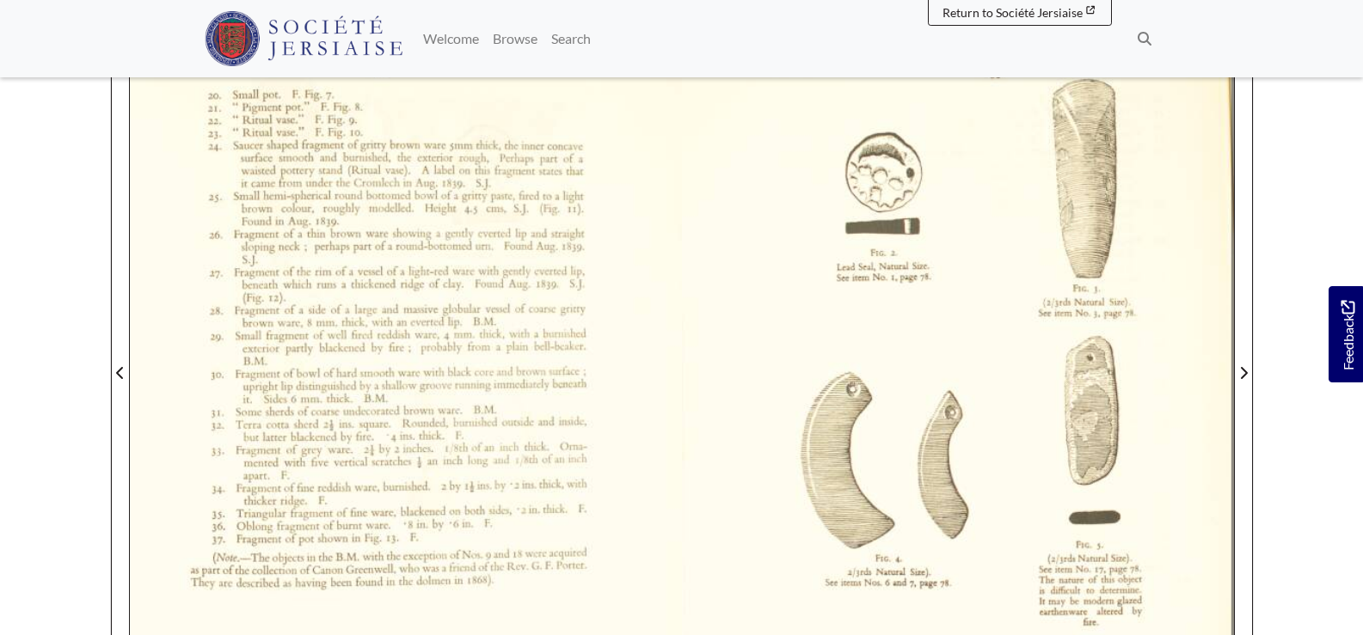
scroll to position [387, 0]
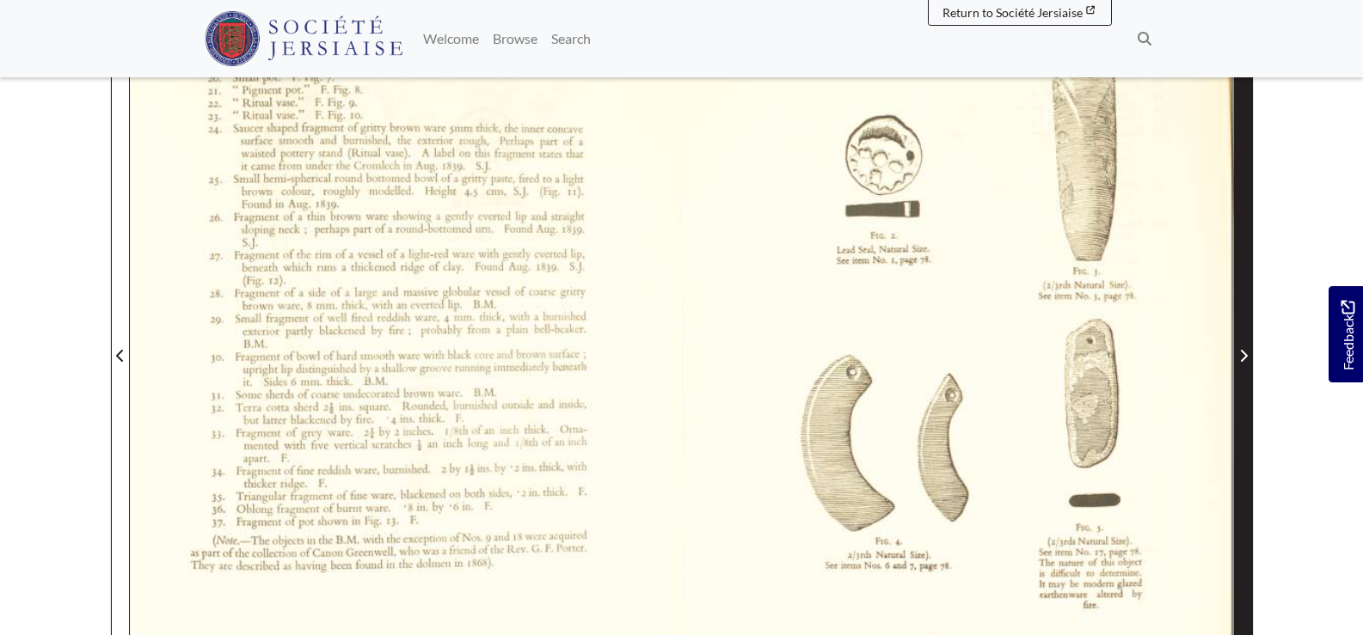
click at [1241, 355] on icon "Next Page" at bounding box center [1243, 356] width 9 height 14
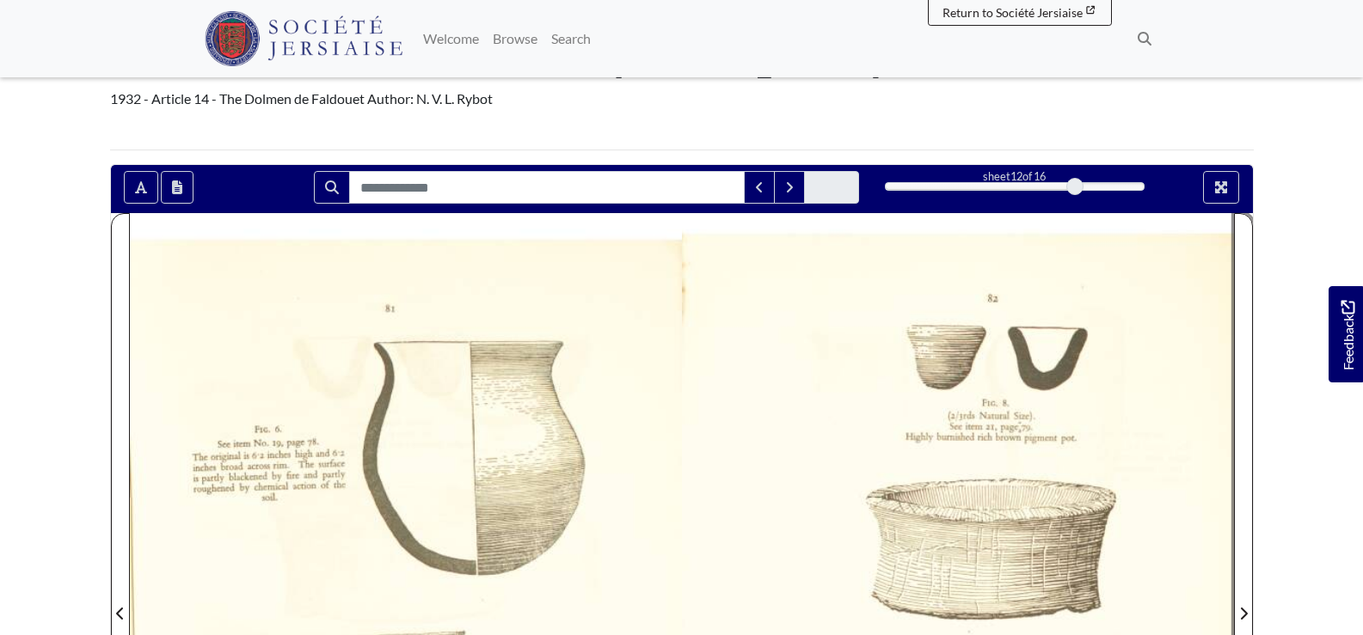
scroll to position [387, 0]
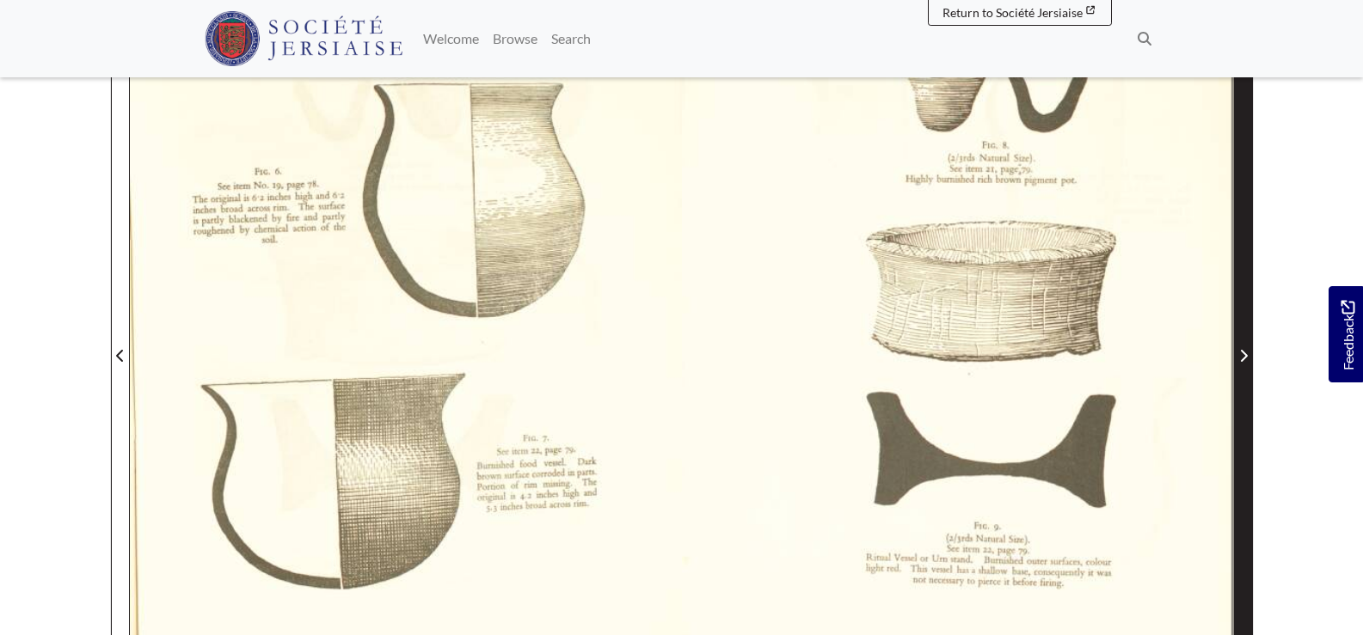
click at [1246, 360] on icon "Next Page" at bounding box center [1243, 356] width 9 height 14
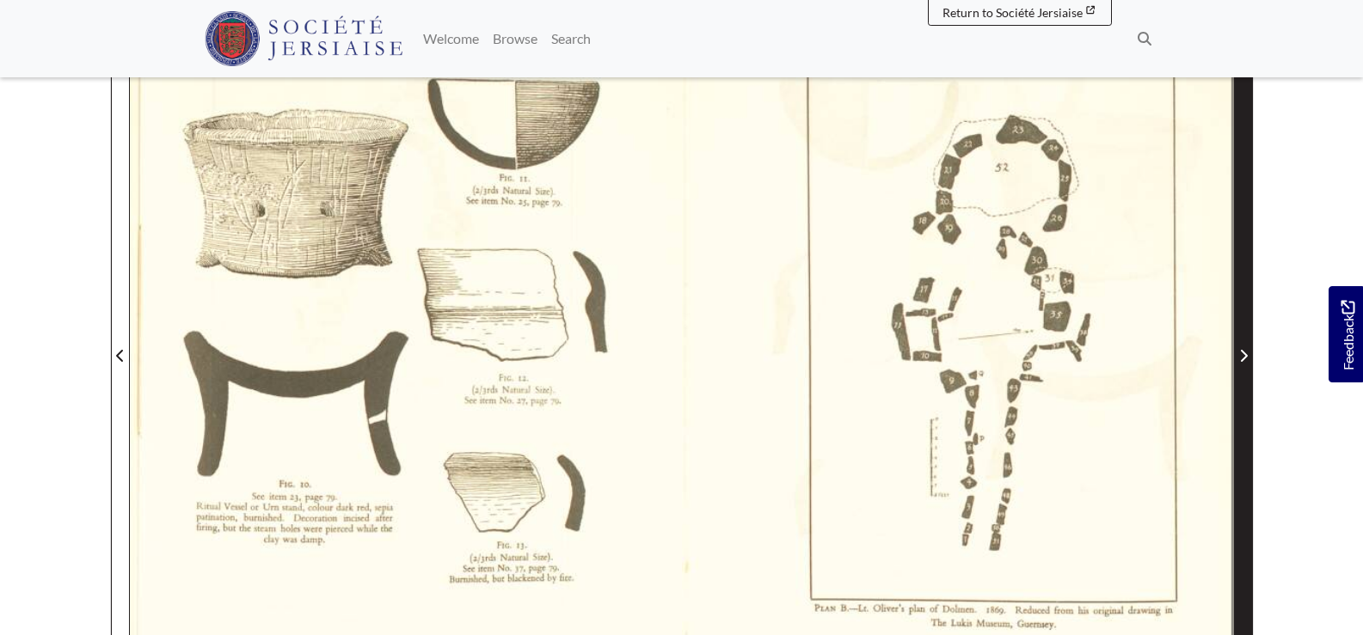
click at [1242, 364] on span "Next Page" at bounding box center [1243, 356] width 17 height 21
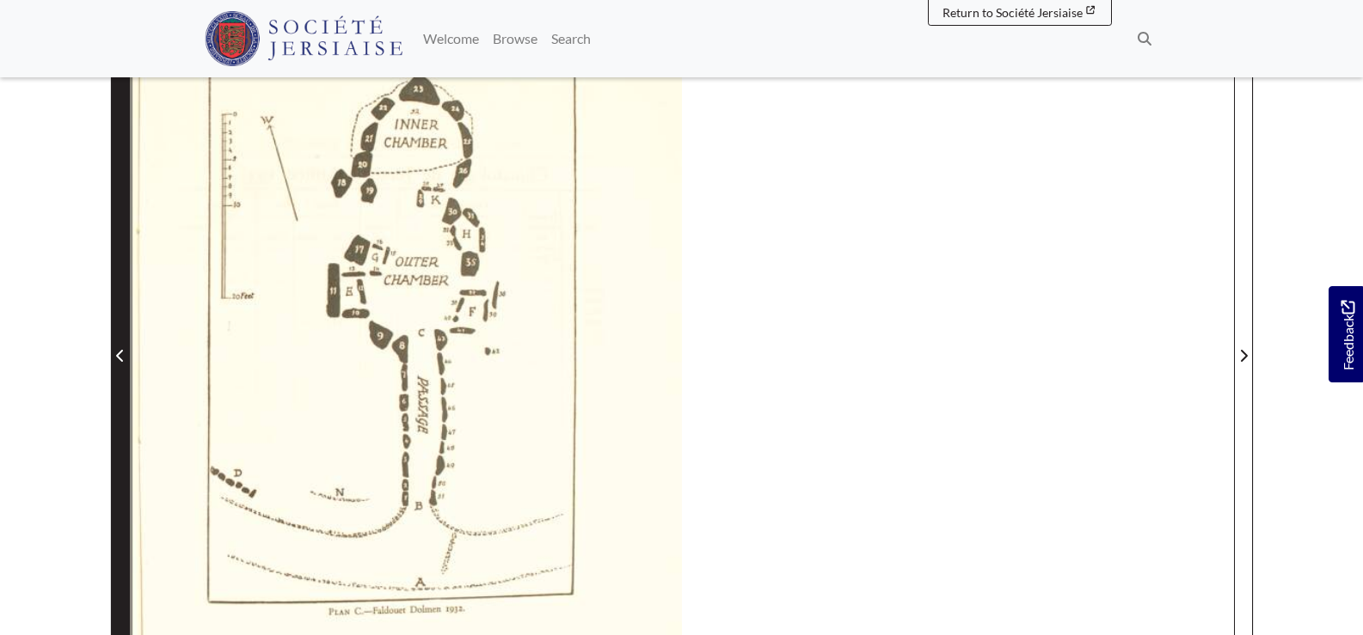
click at [121, 361] on icon "Previous Page" at bounding box center [119, 356] width 7 height 12
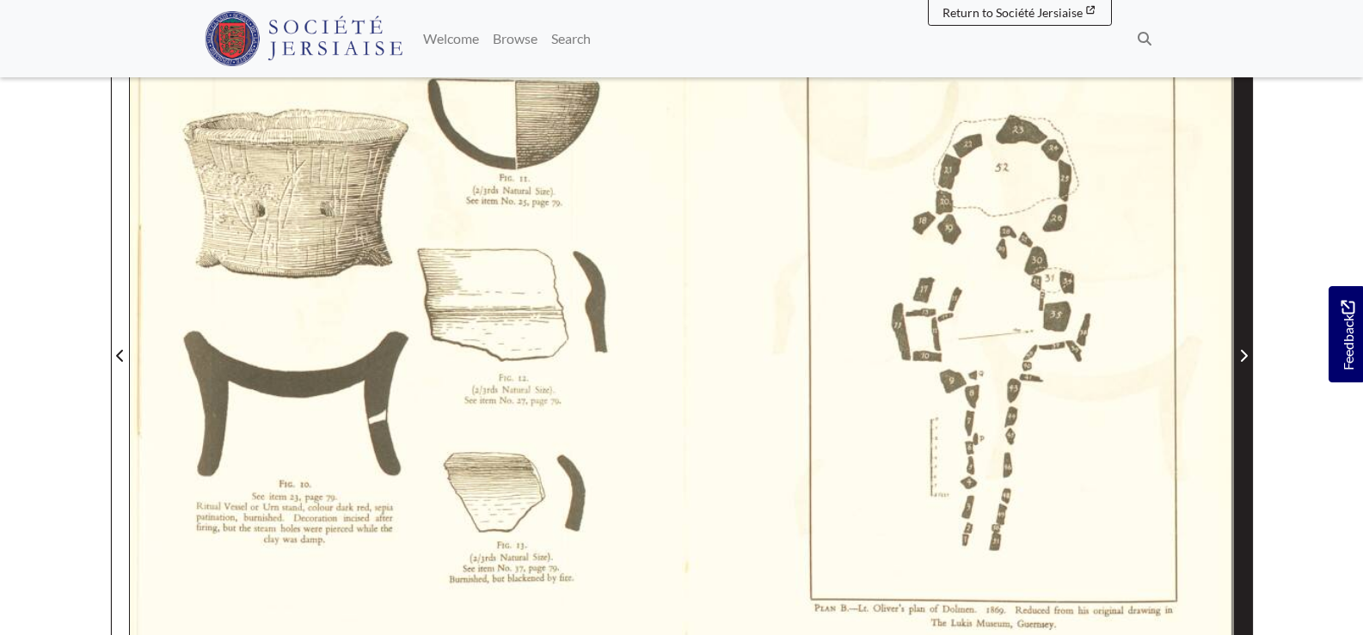
click at [1248, 352] on span "Next Page" at bounding box center [1243, 356] width 17 height 21
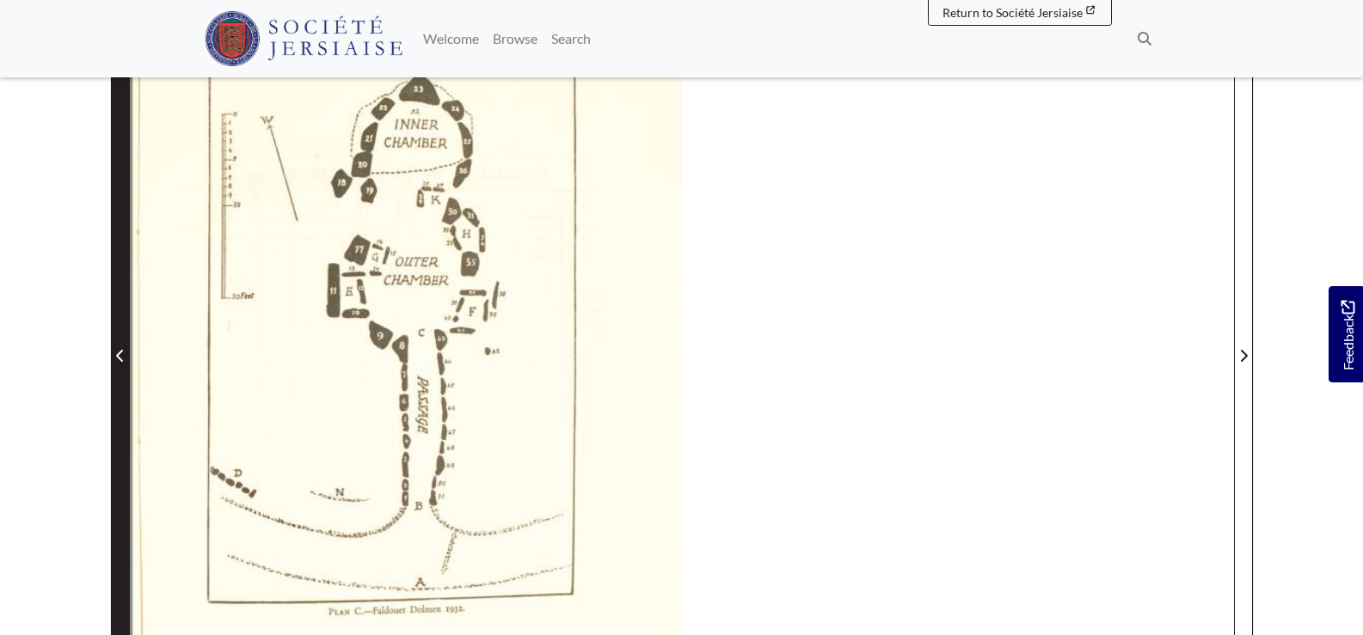
click at [121, 352] on icon "Previous Page" at bounding box center [119, 356] width 7 height 12
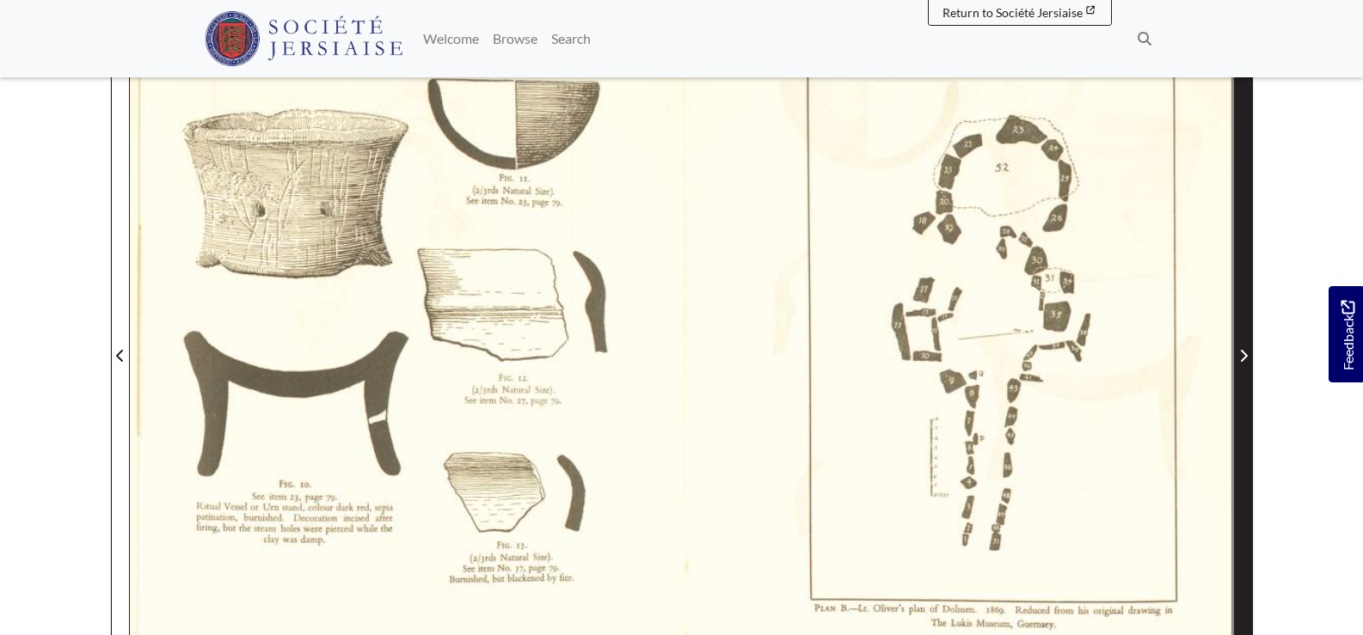
click at [1246, 356] on icon "Next Page" at bounding box center [1243, 356] width 7 height 12
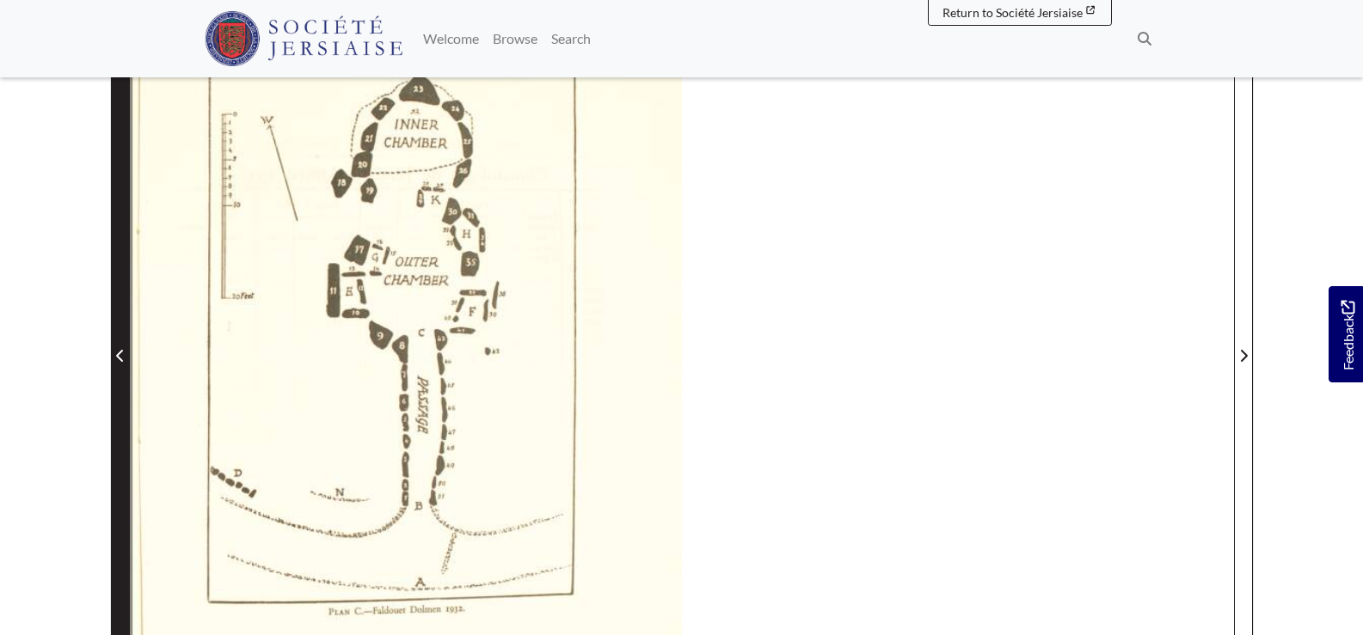
click at [120, 352] on icon "Previous Page" at bounding box center [120, 356] width 9 height 14
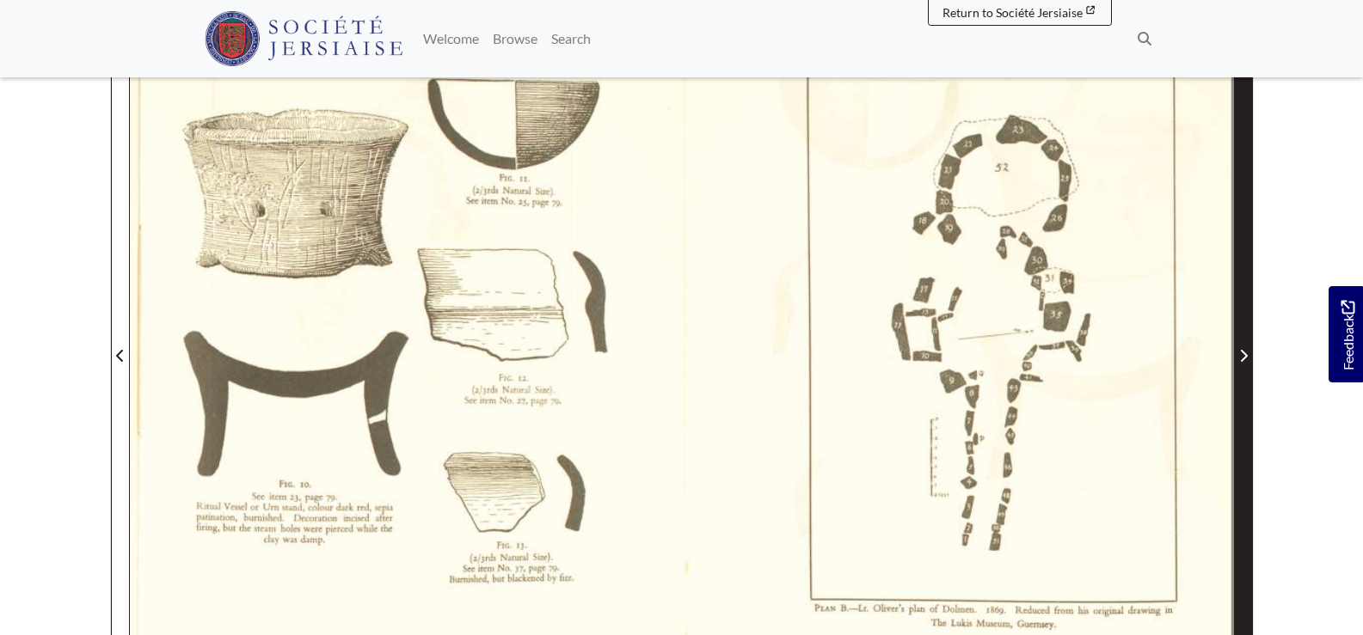
click at [1243, 355] on icon "Next Page" at bounding box center [1243, 356] width 9 height 14
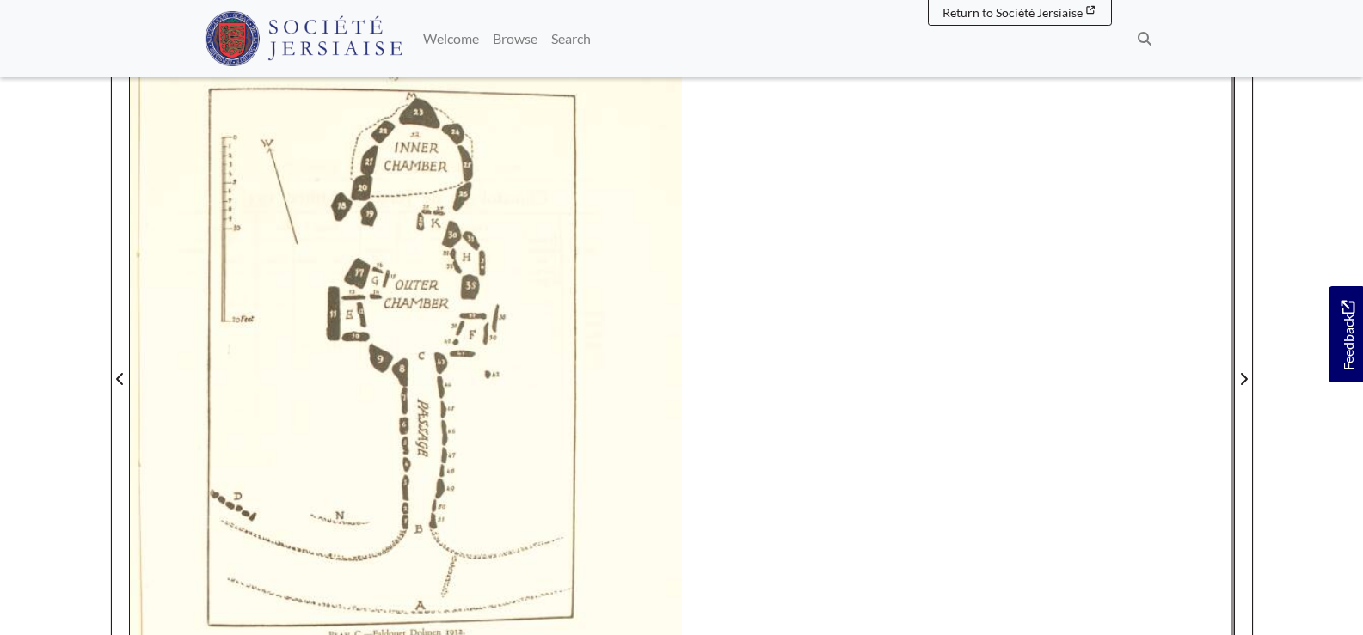
scroll to position [516, 0]
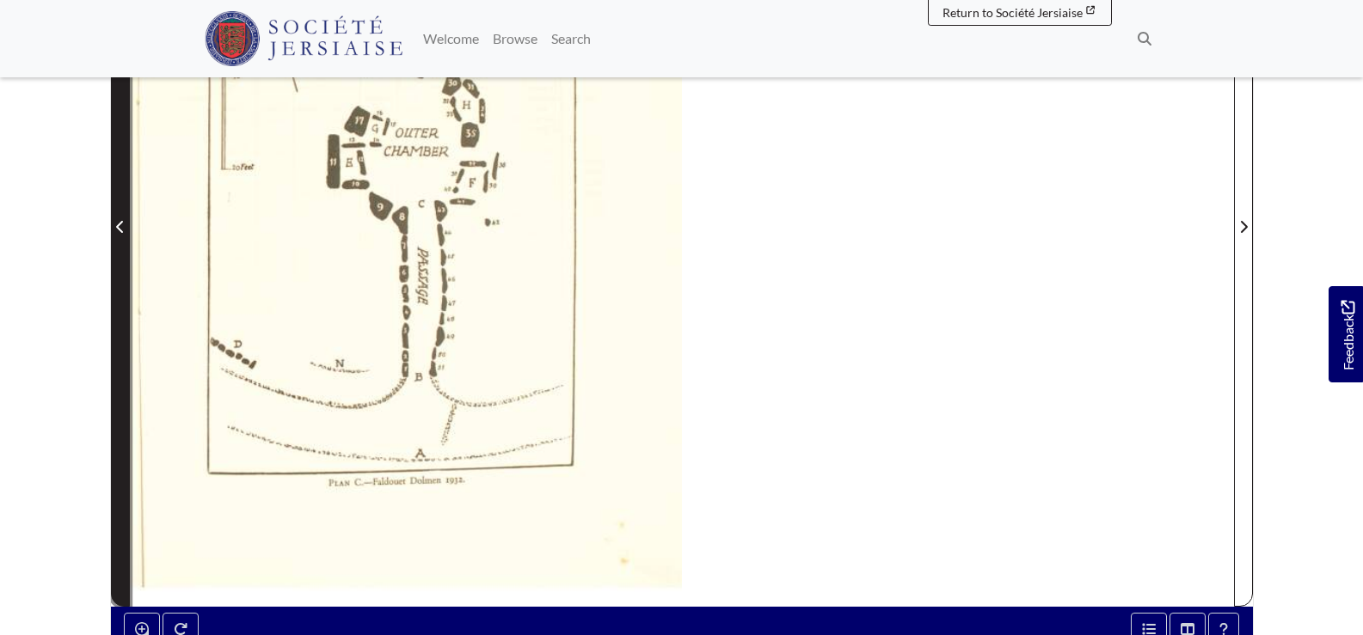
click at [121, 230] on icon "Previous Page" at bounding box center [120, 227] width 9 height 14
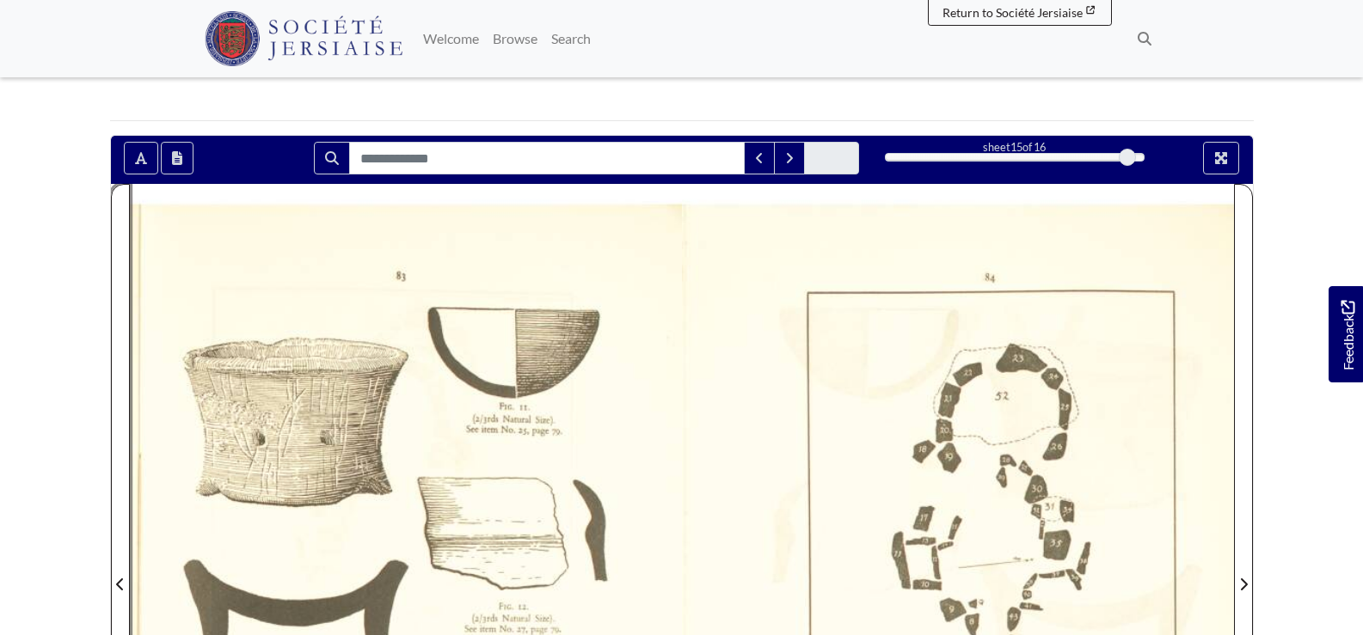
scroll to position [129, 0]
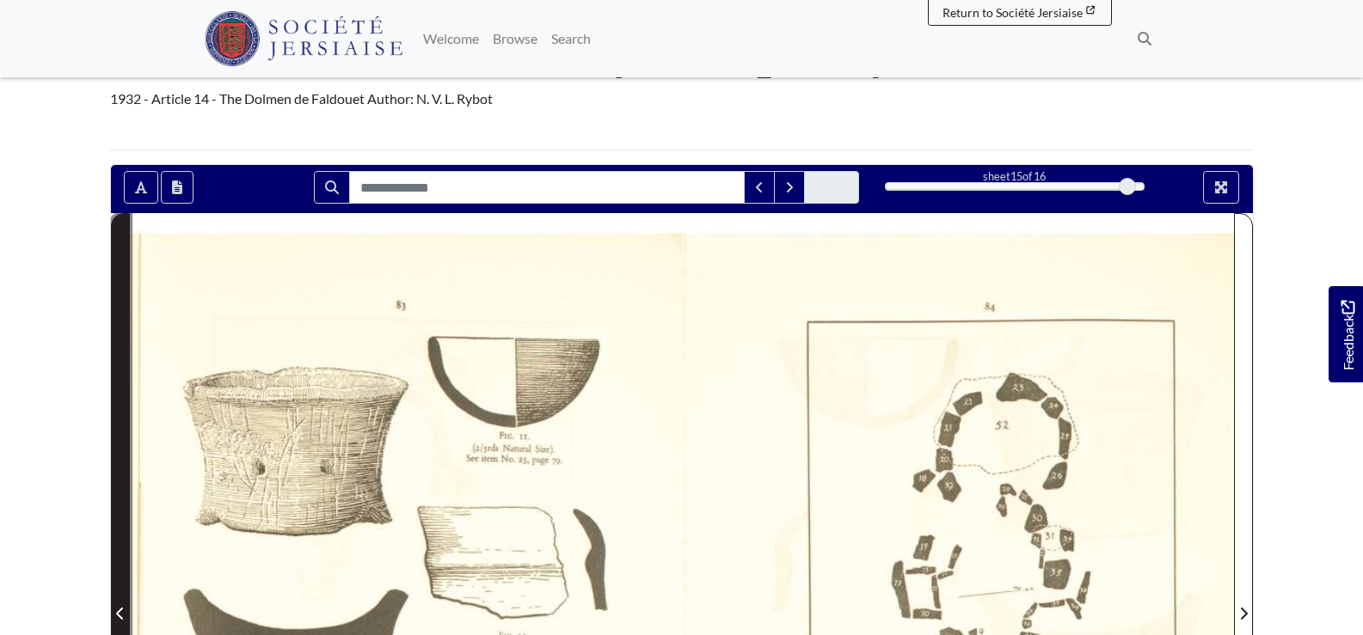
click at [121, 608] on icon "Previous Page" at bounding box center [120, 614] width 9 height 14
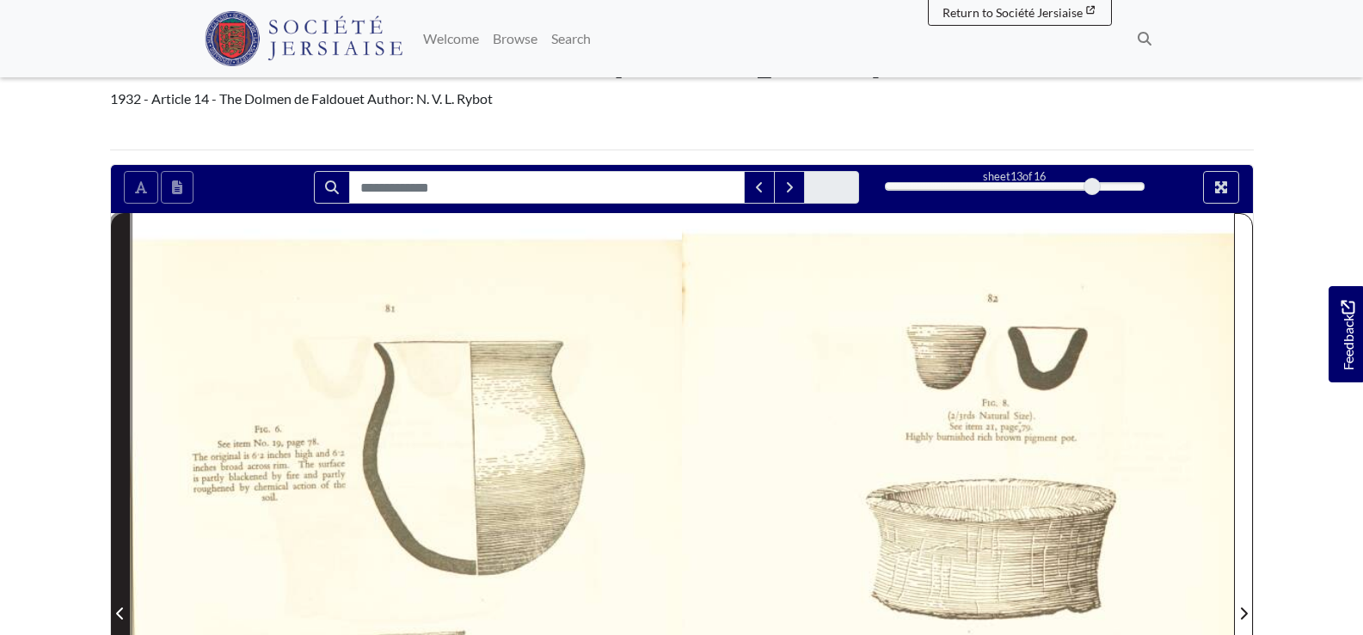
scroll to position [387, 0]
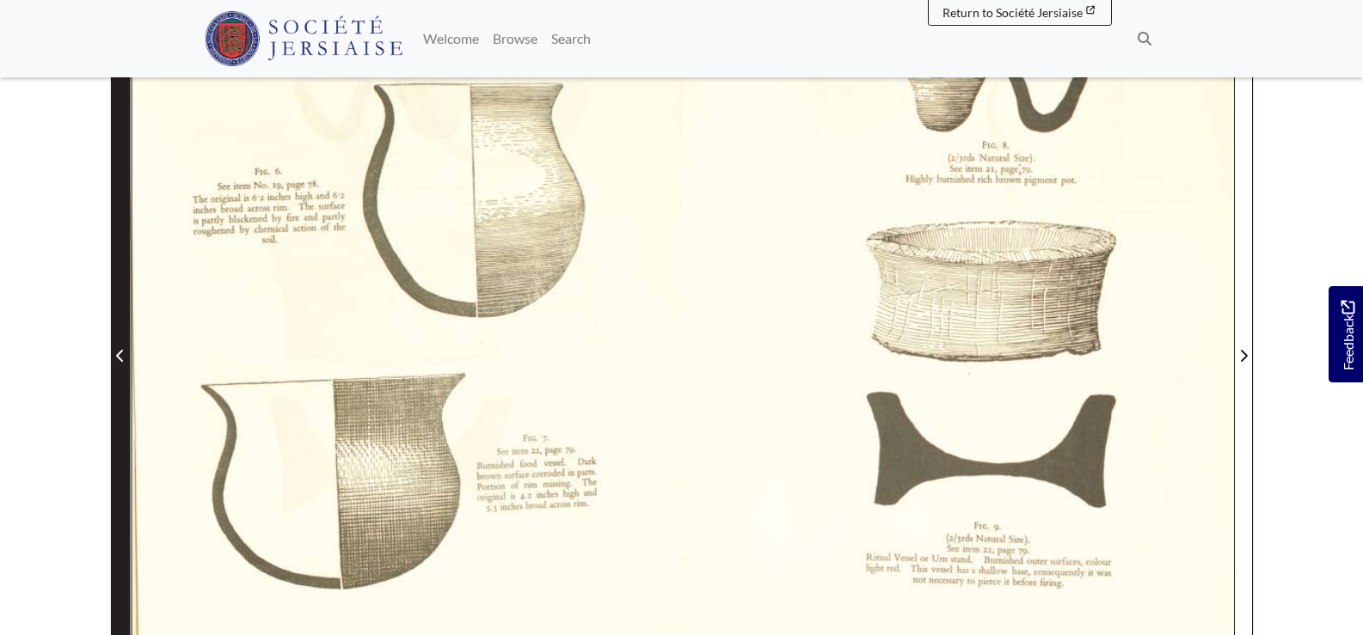
click at [118, 358] on icon "Previous Page" at bounding box center [119, 356] width 7 height 12
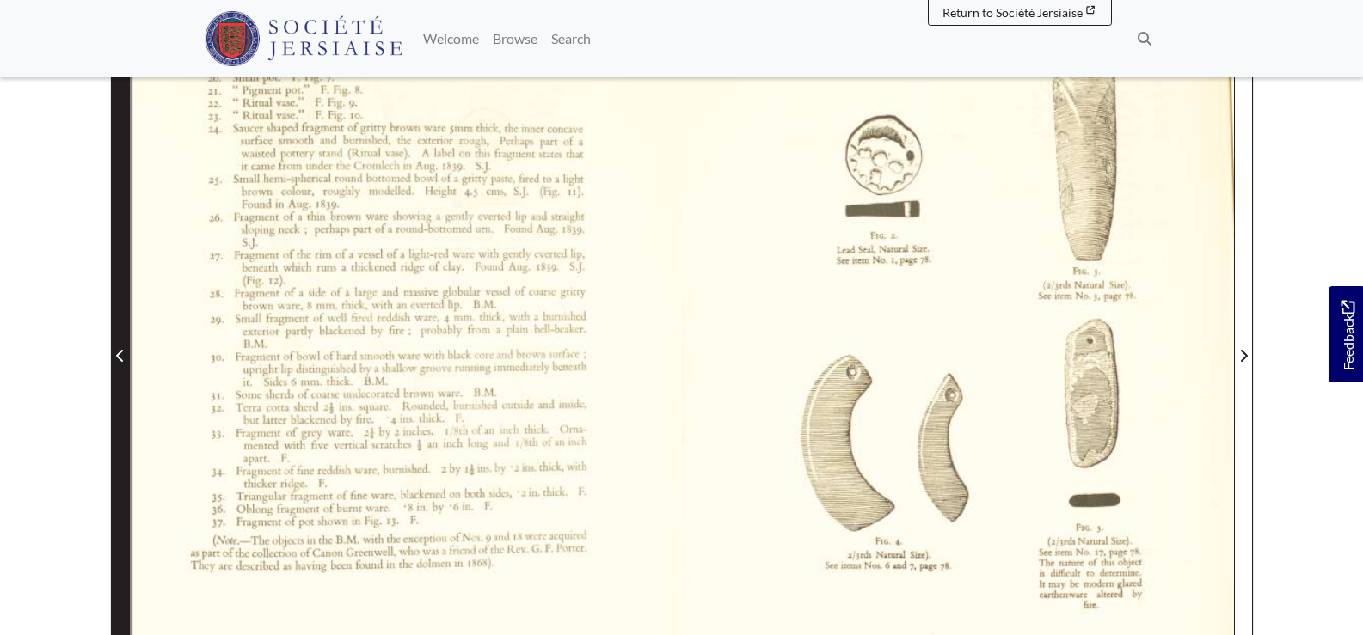
click at [118, 358] on icon "Previous Page" at bounding box center [119, 356] width 7 height 12
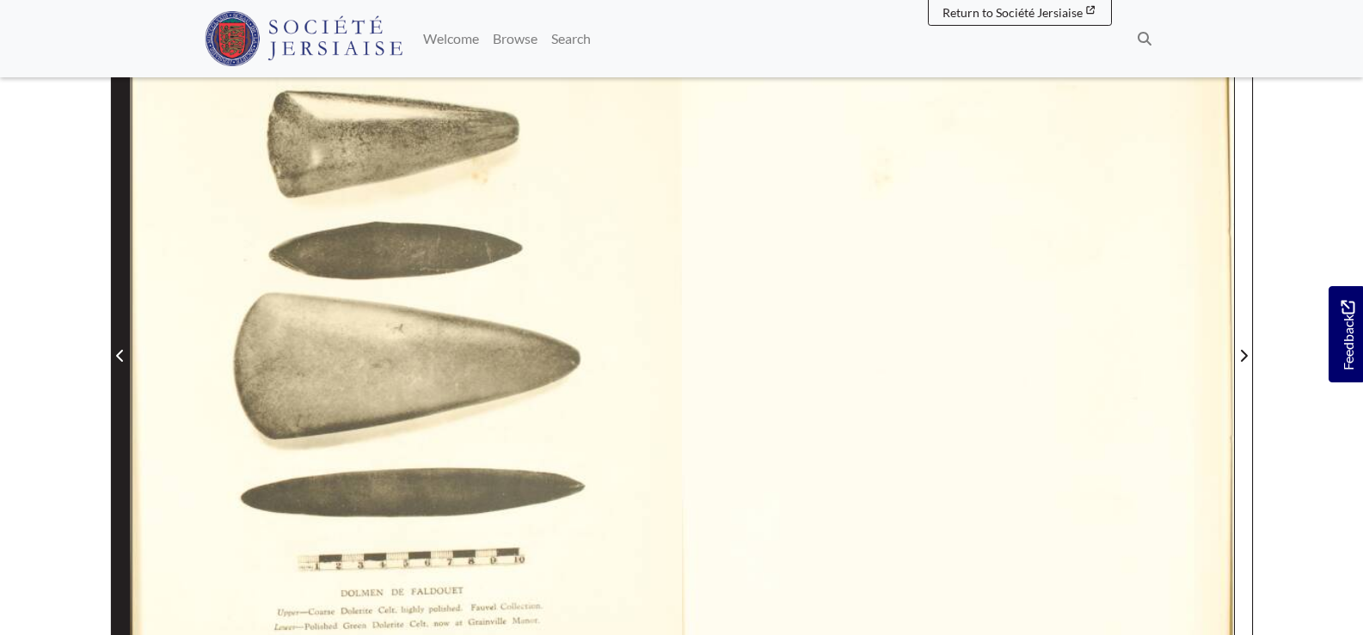
click at [118, 358] on icon "Previous Page" at bounding box center [119, 356] width 7 height 12
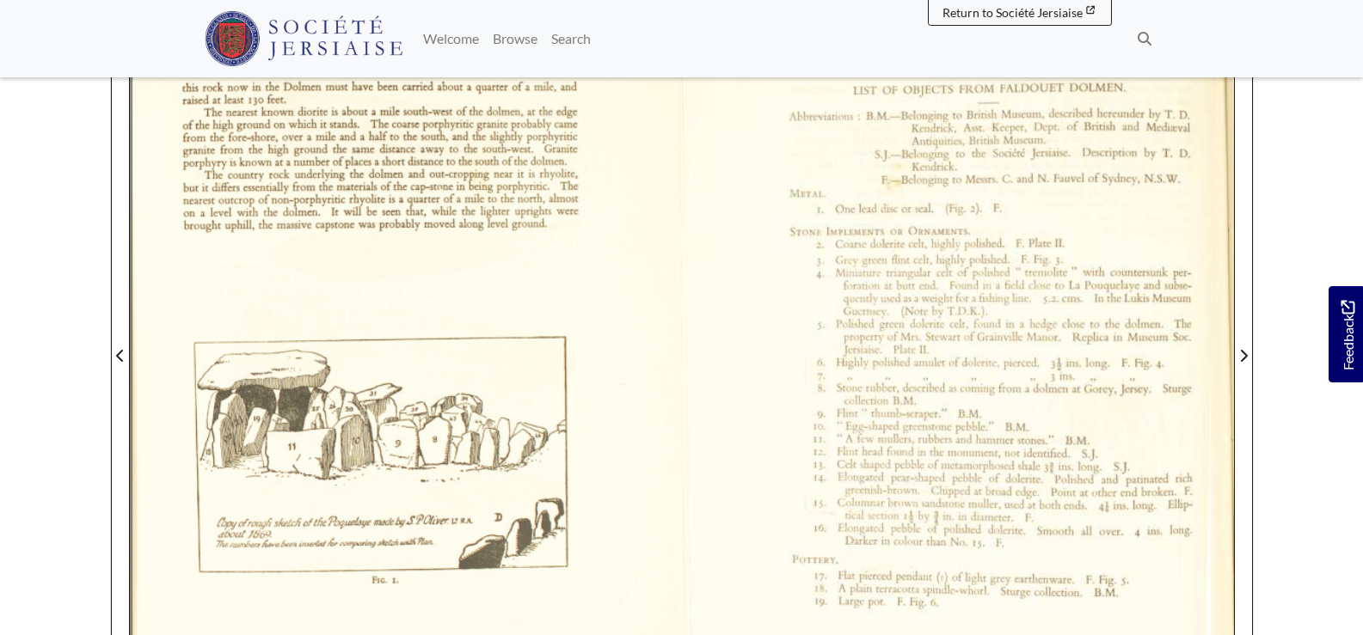
scroll to position [645, 0]
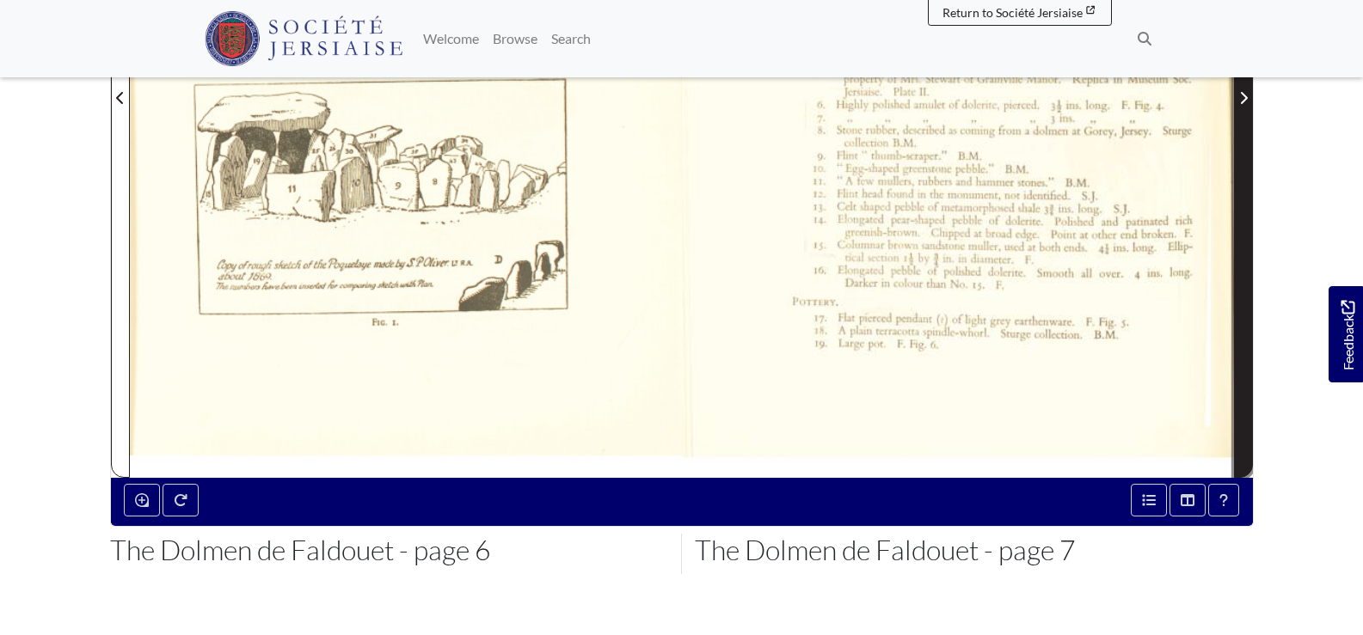
click at [1241, 99] on icon "Next Page" at bounding box center [1243, 98] width 9 height 14
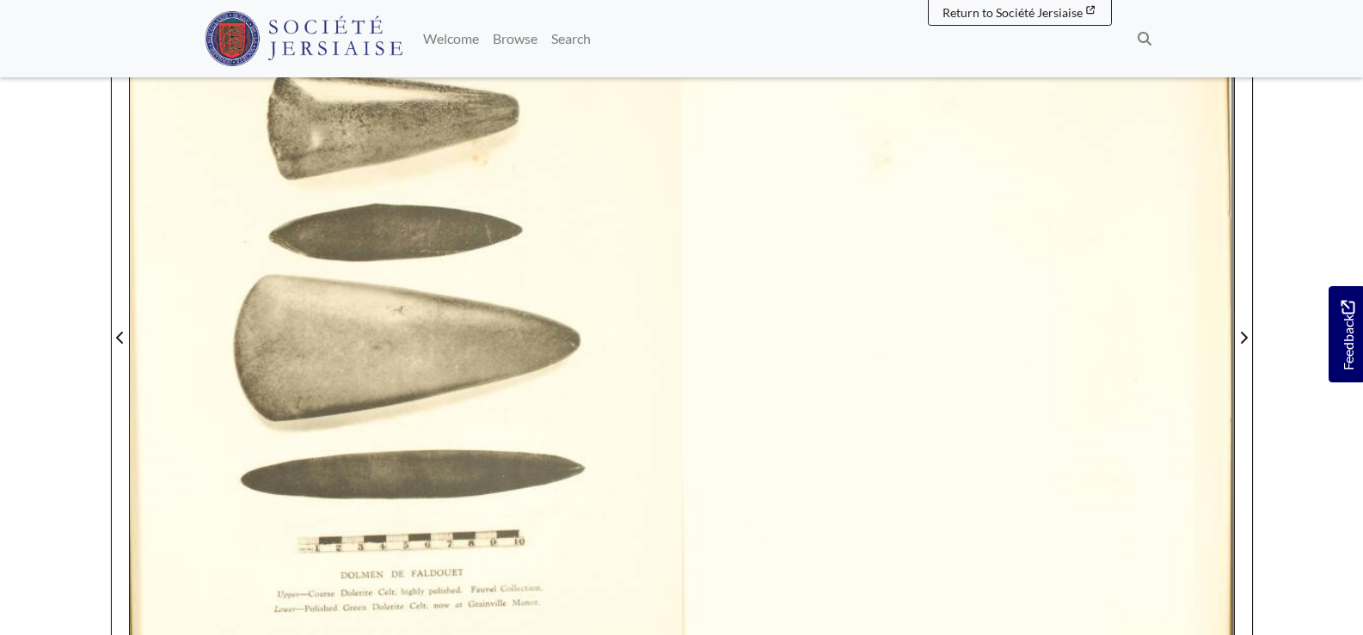
scroll to position [387, 0]
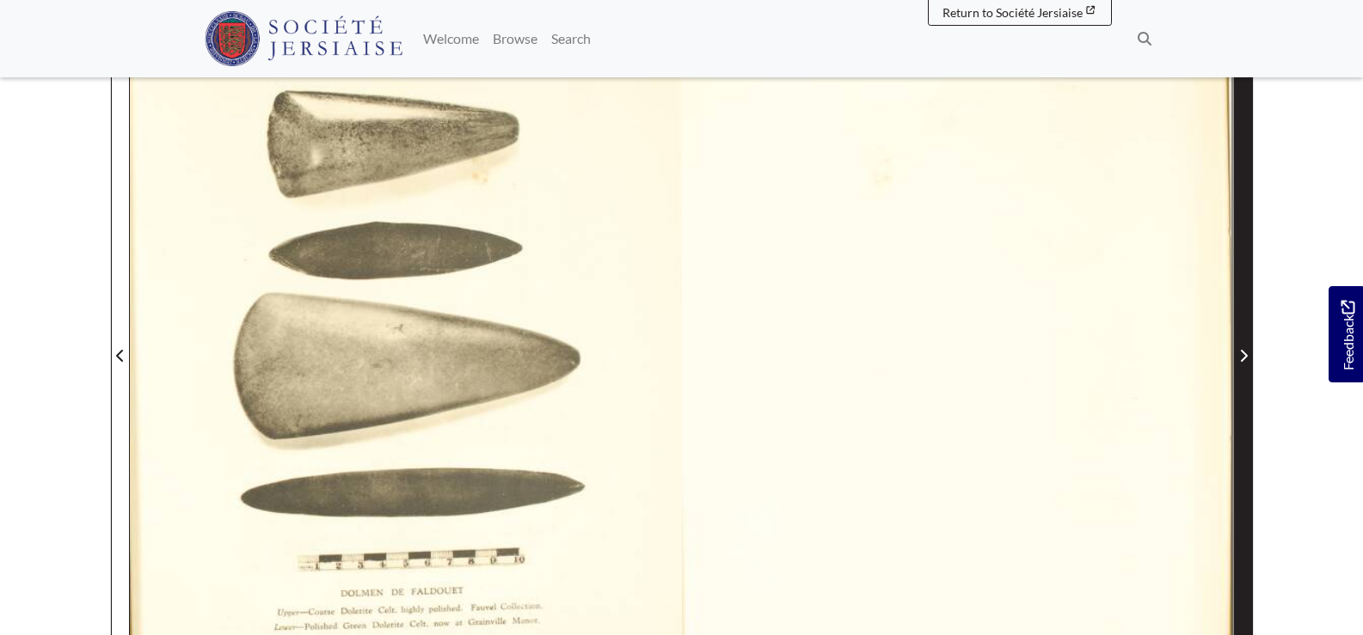
click at [1242, 354] on icon "Next Page" at bounding box center [1243, 356] width 9 height 14
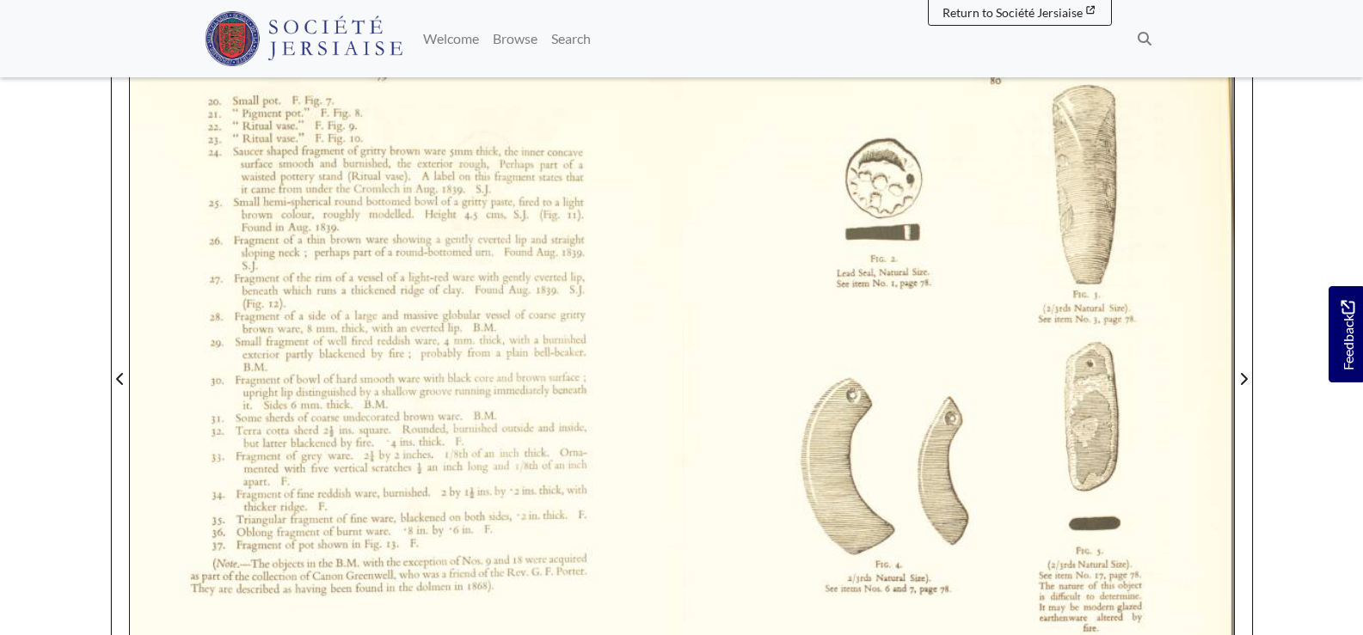
scroll to position [387, 0]
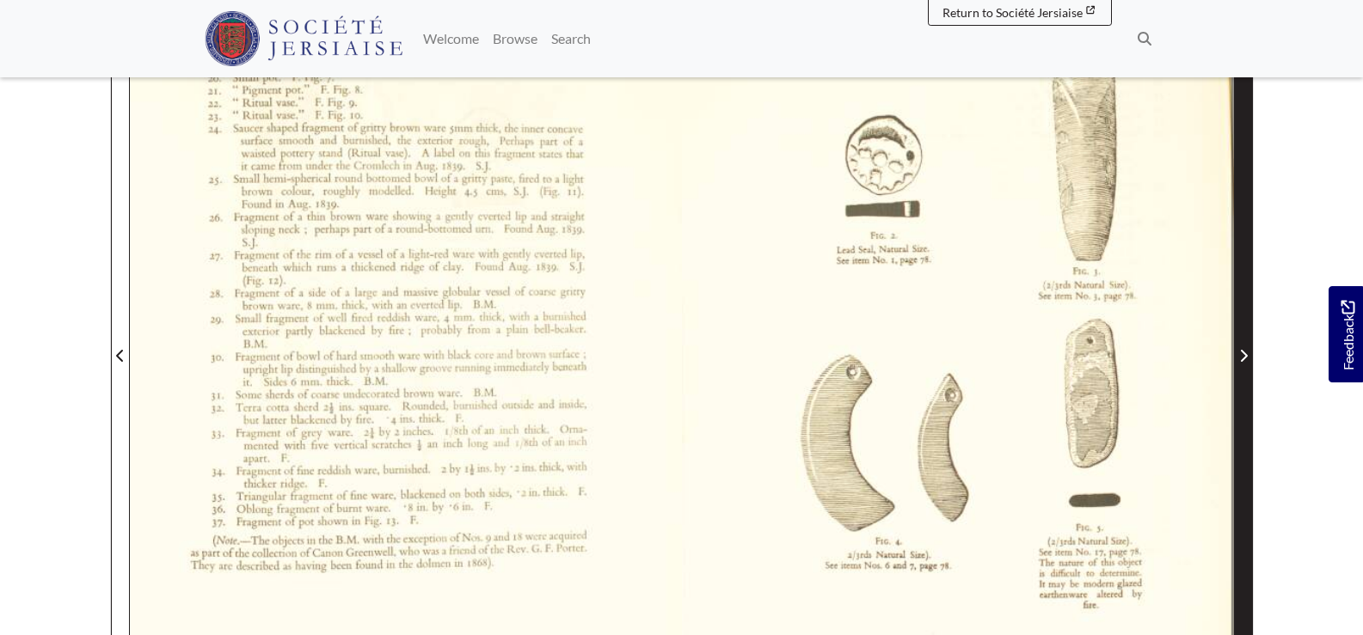
click at [1241, 353] on icon "Next Page" at bounding box center [1243, 356] width 9 height 14
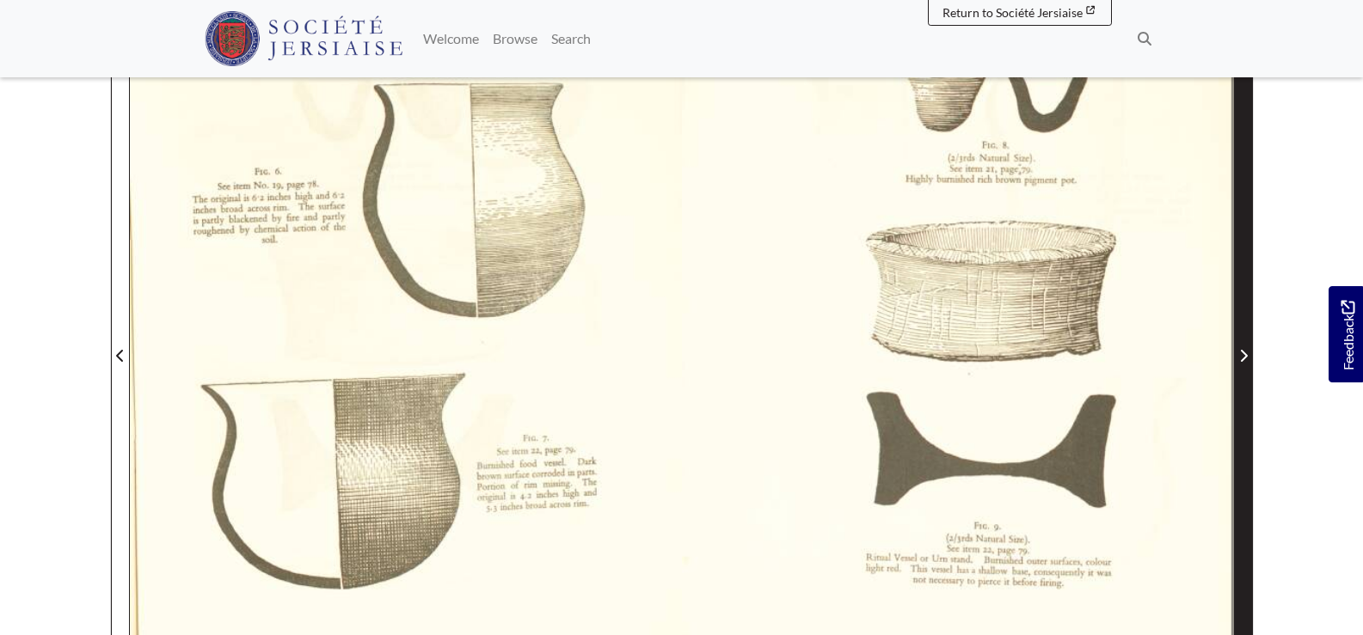
click at [1241, 353] on icon "Next Page" at bounding box center [1243, 356] width 9 height 14
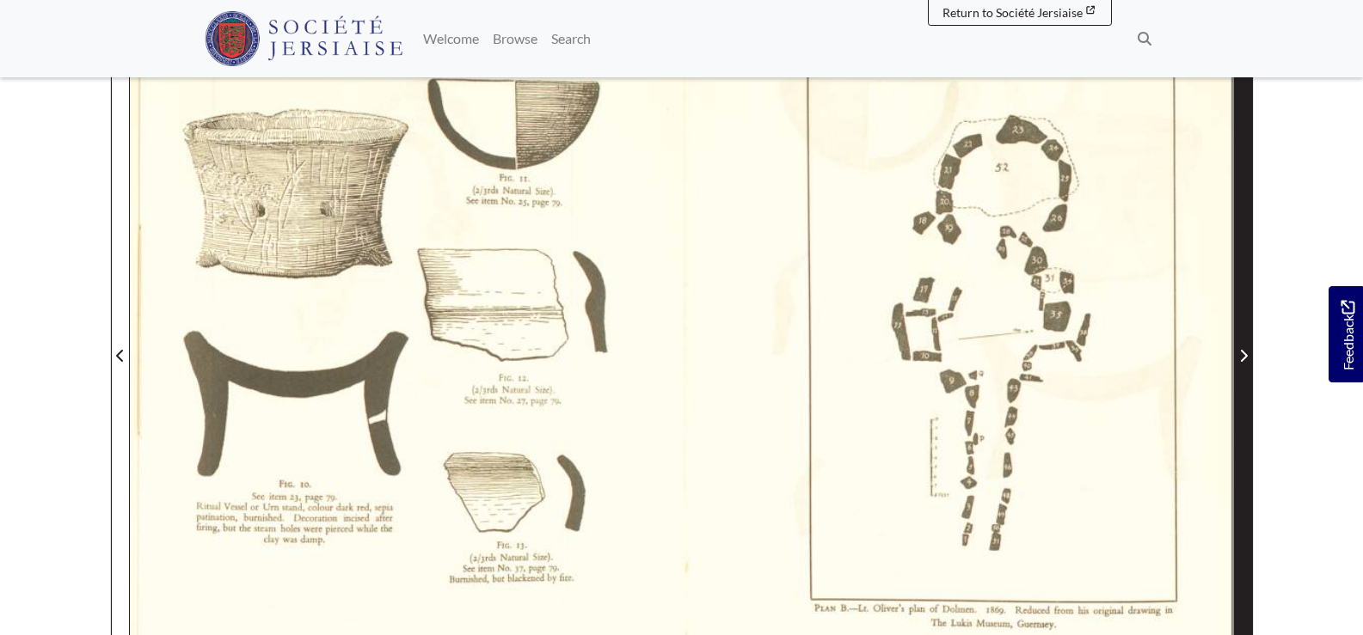
click at [1241, 353] on icon "Next Page" at bounding box center [1243, 356] width 9 height 14
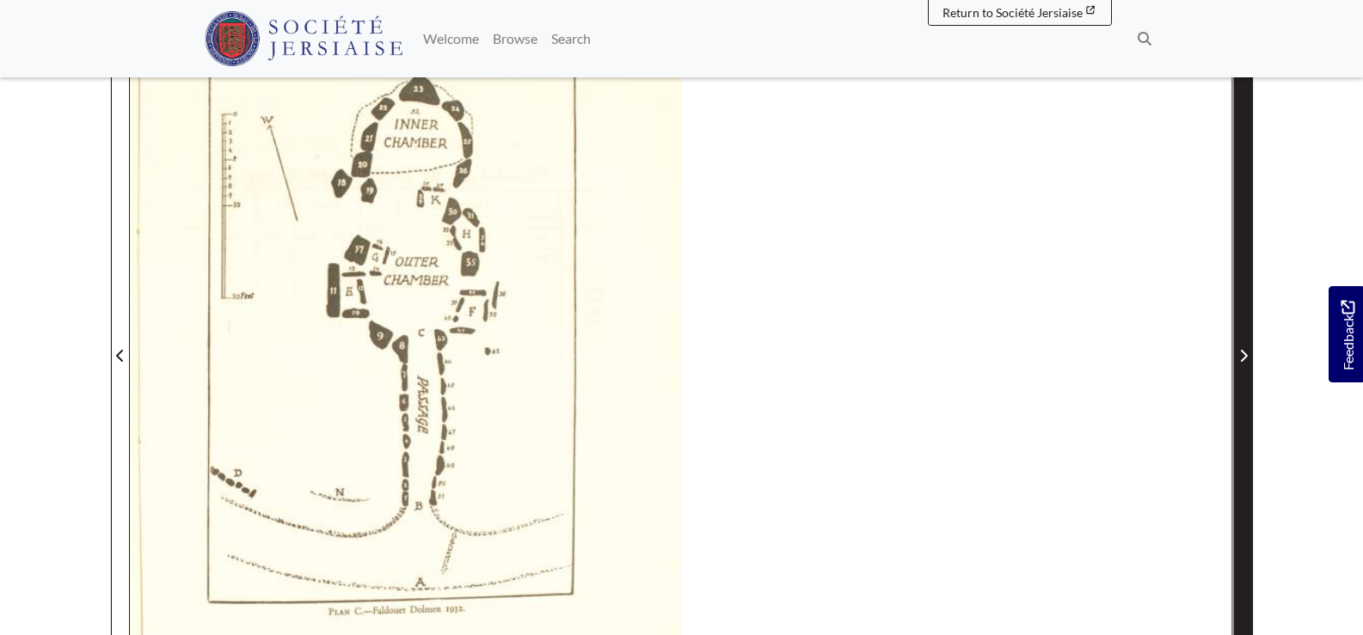
click at [1241, 353] on icon "Next Page" at bounding box center [1243, 356] width 9 height 14
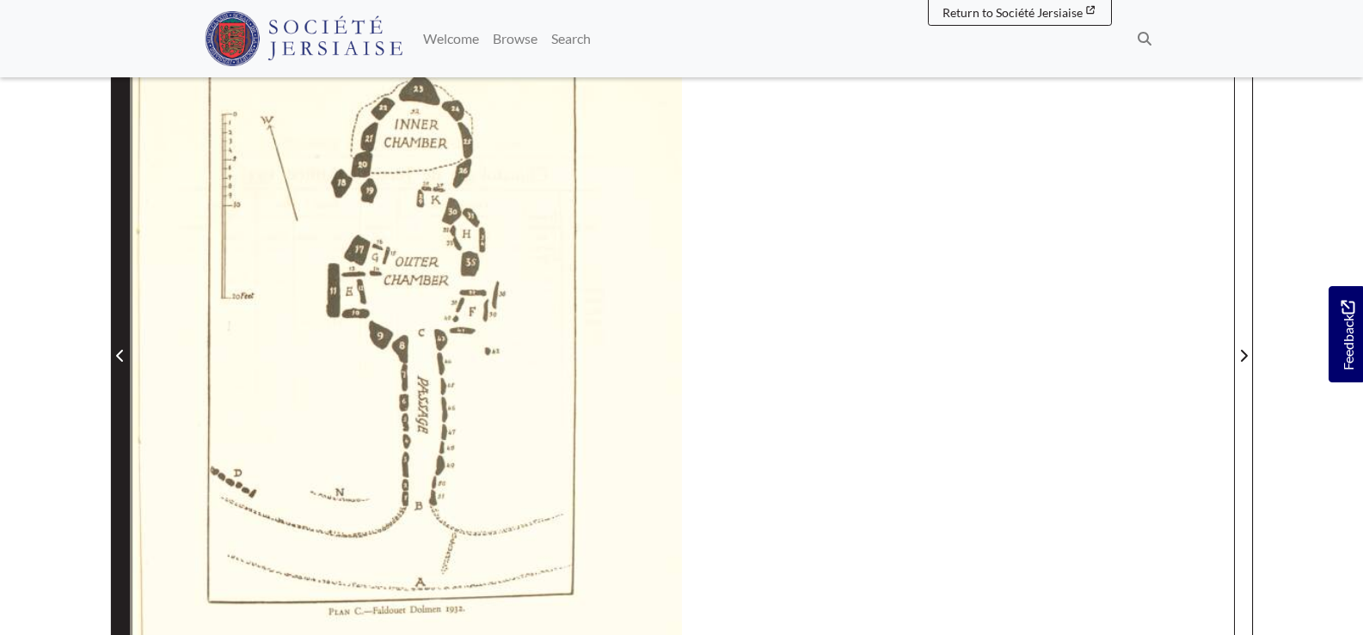
click at [122, 358] on icon "Previous Page" at bounding box center [120, 356] width 9 height 14
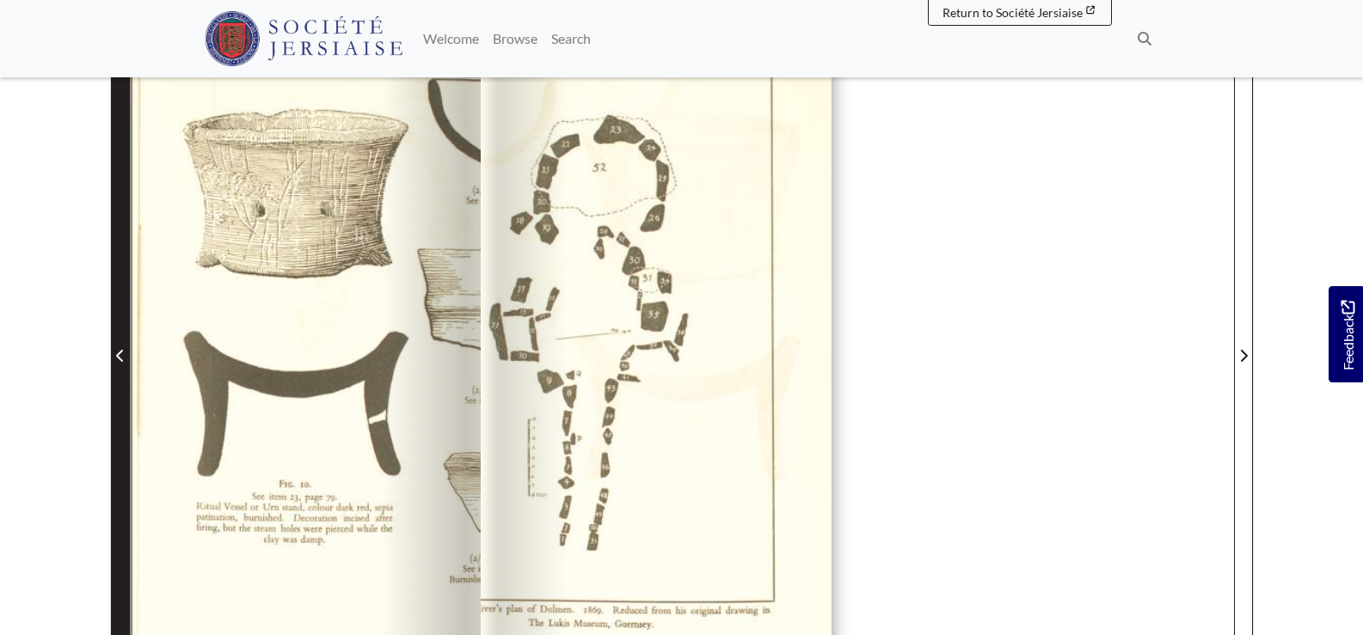
click at [122, 358] on icon "Previous Page" at bounding box center [120, 356] width 9 height 14
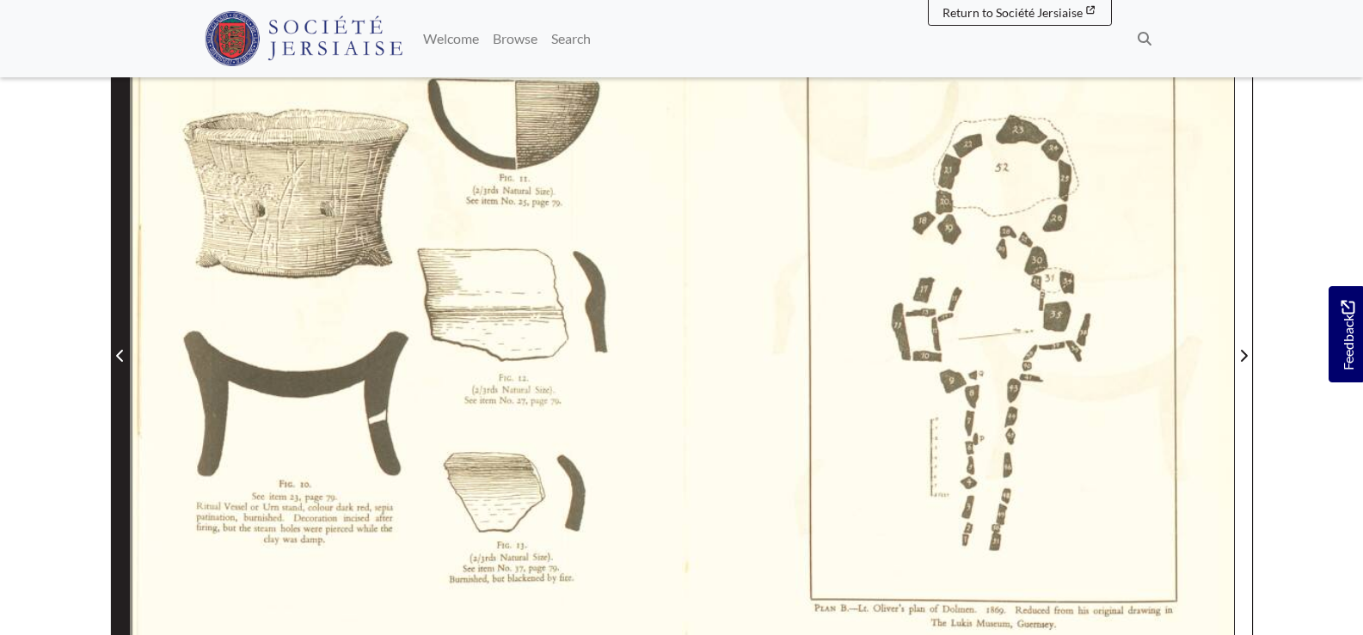
click at [122, 358] on icon "Previous Page" at bounding box center [120, 356] width 9 height 14
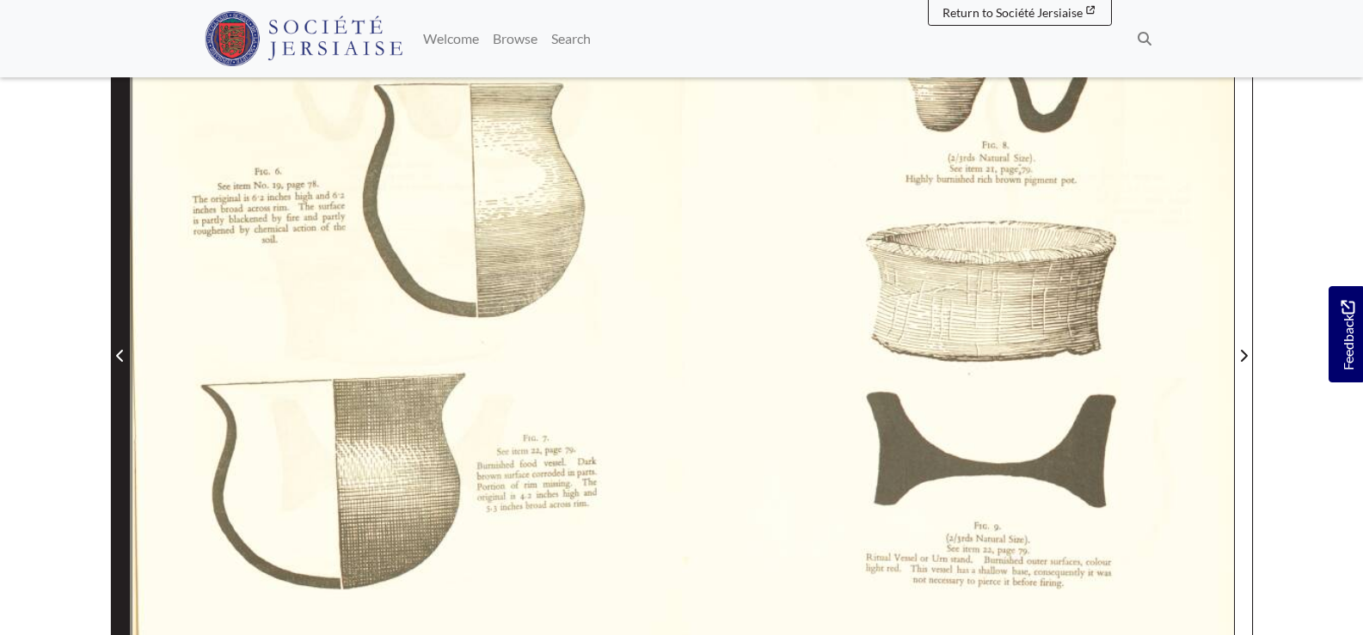
click at [122, 358] on icon "Previous Page" at bounding box center [120, 356] width 9 height 14
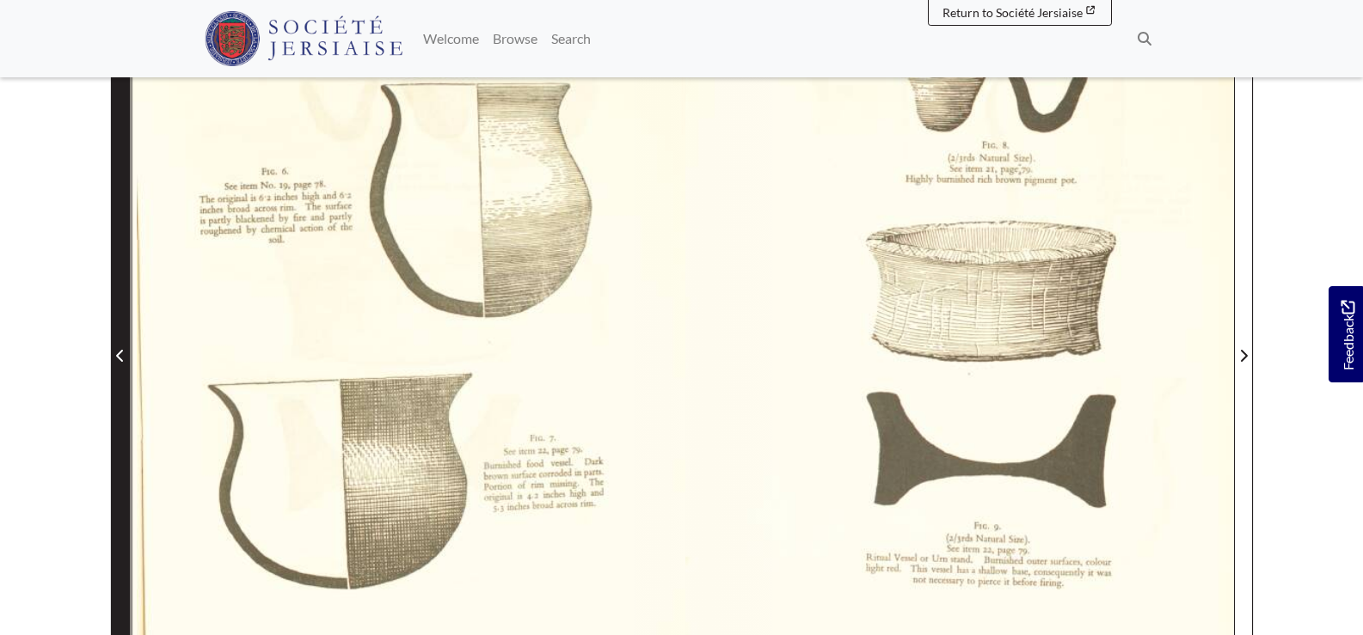
click at [122, 358] on icon "Previous Page" at bounding box center [120, 356] width 9 height 14
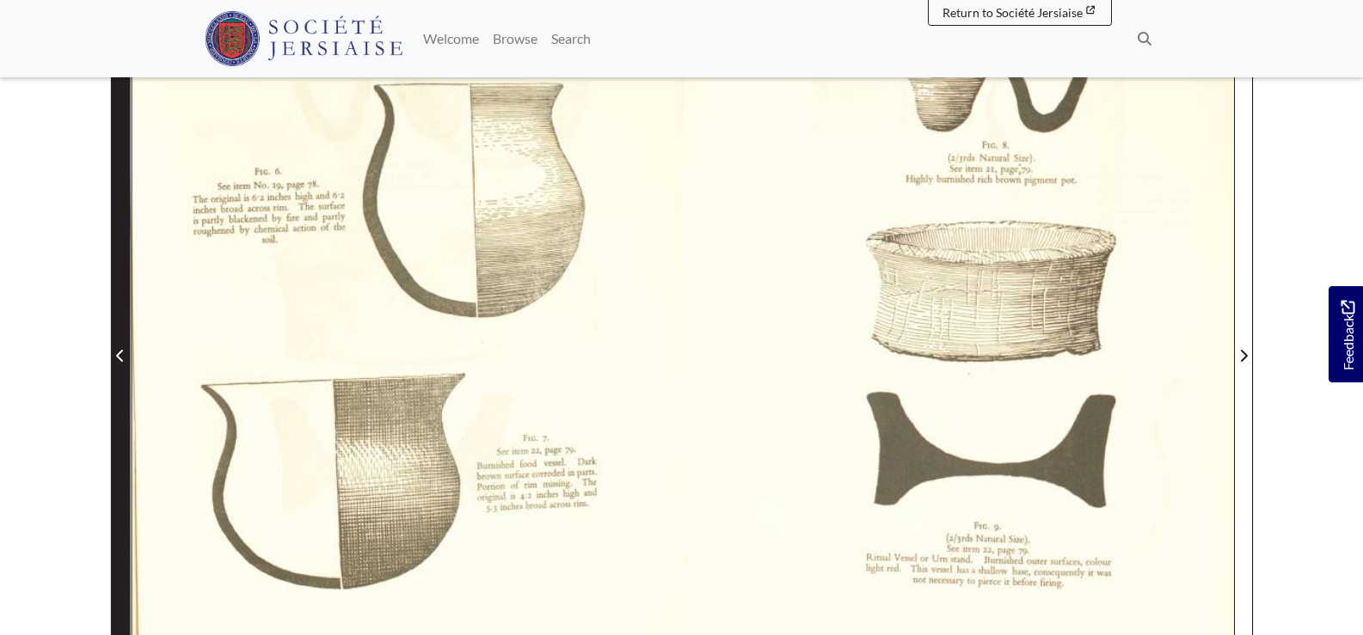
click at [116, 356] on icon "Previous Page" at bounding box center [119, 356] width 7 height 12
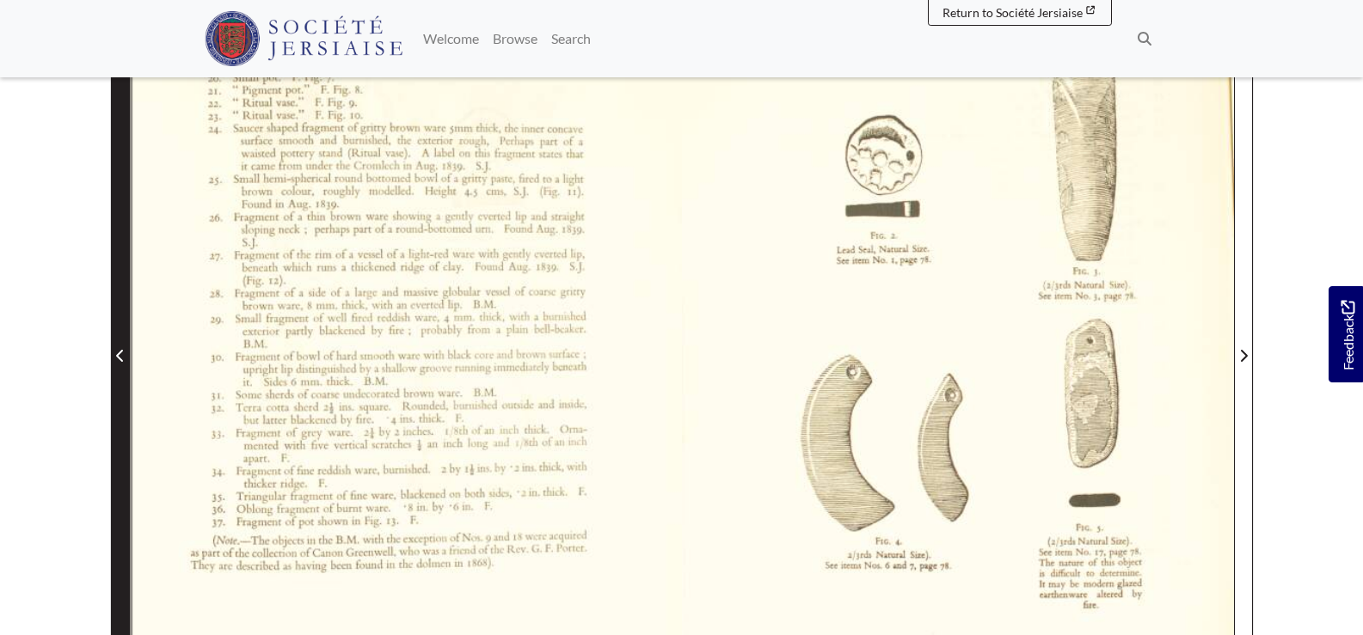
click at [116, 356] on icon "Previous Page" at bounding box center [119, 356] width 7 height 12
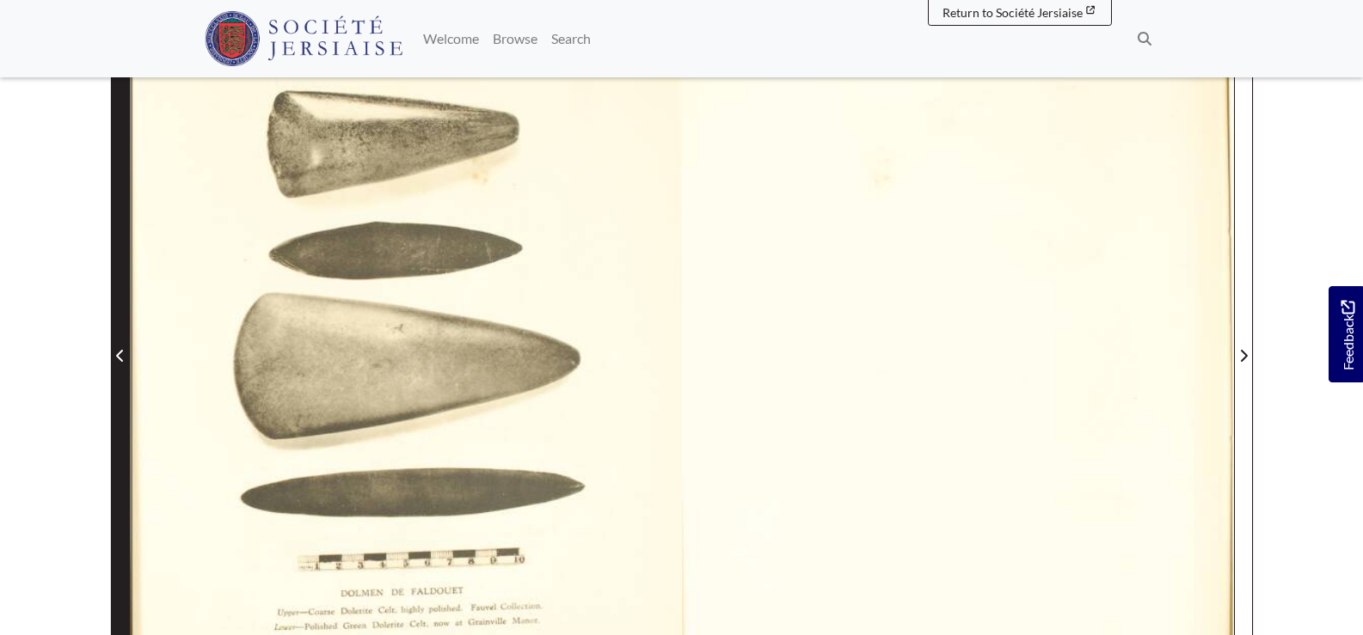
click at [116, 356] on icon "Previous Page" at bounding box center [119, 356] width 7 height 12
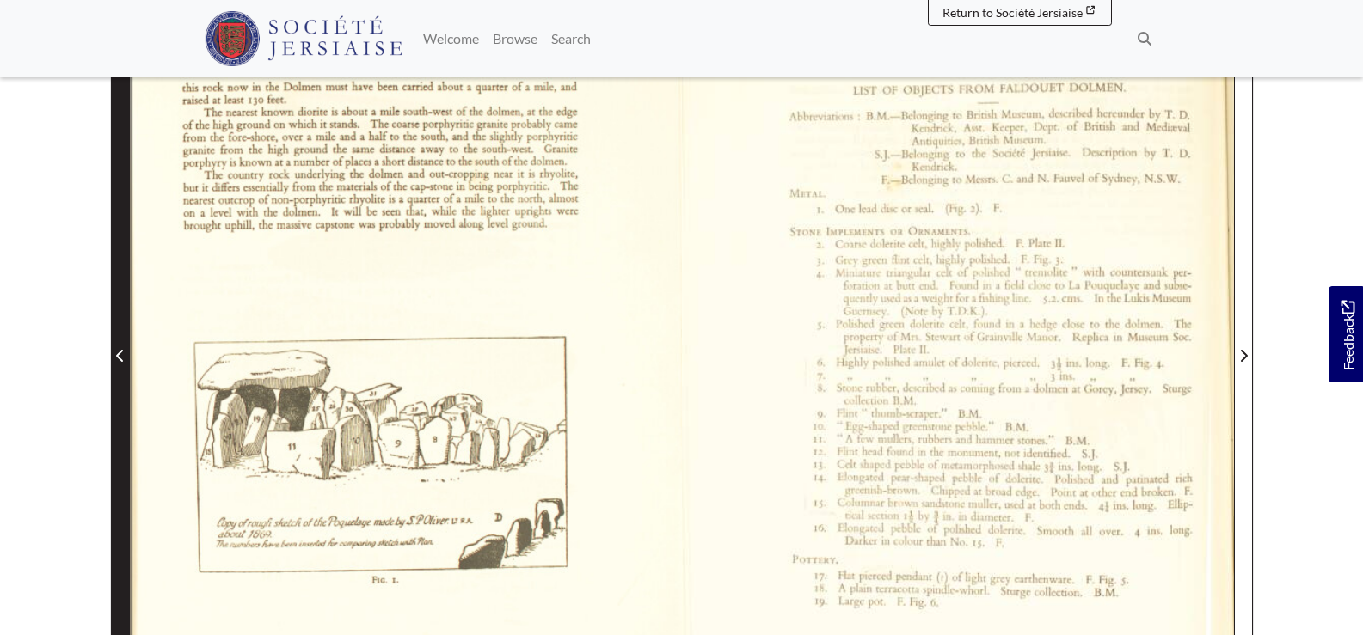
click at [116, 356] on icon "Previous Page" at bounding box center [119, 356] width 7 height 12
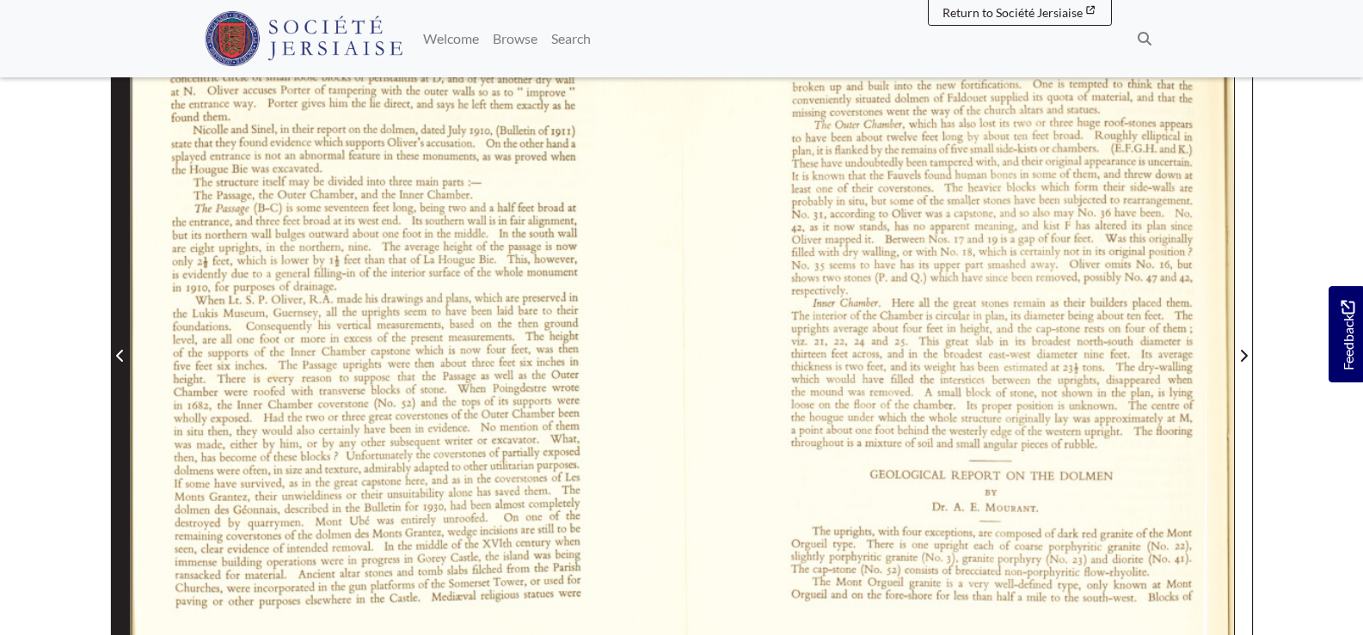
click at [117, 354] on icon "Previous Page" at bounding box center [120, 356] width 9 height 14
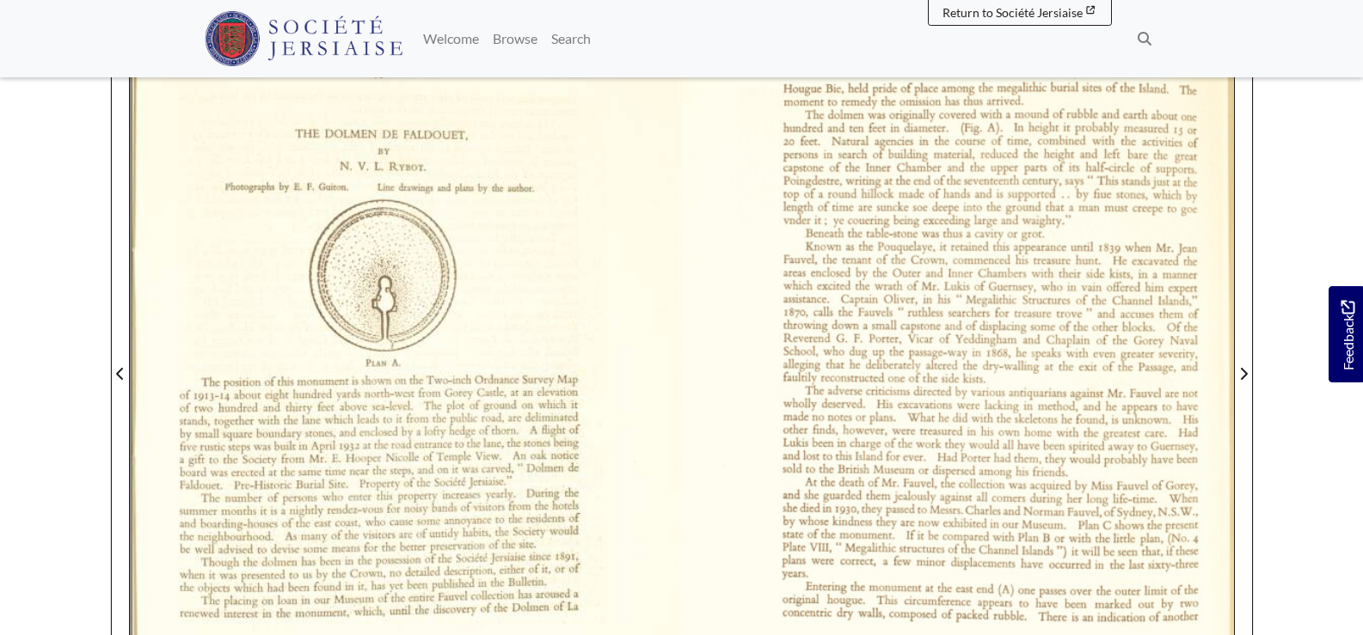
scroll to position [387, 0]
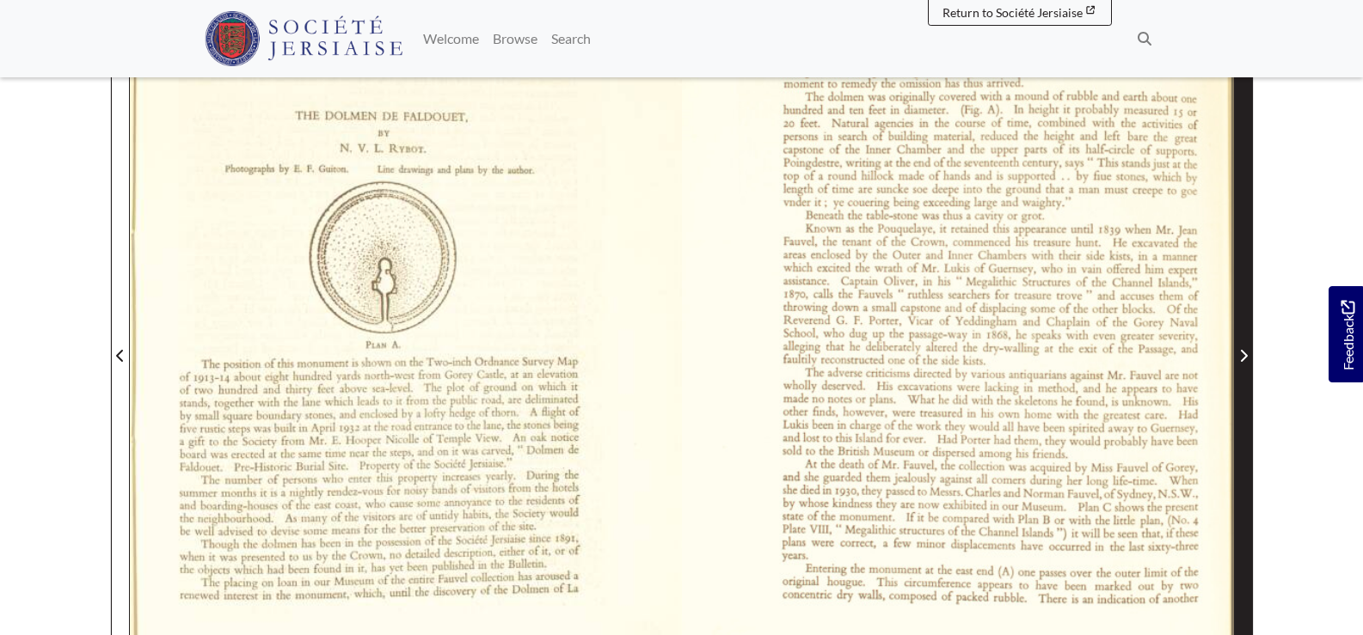
click at [1248, 354] on span "Next Page" at bounding box center [1243, 356] width 17 height 21
